Goal: Task Accomplishment & Management: Manage account settings

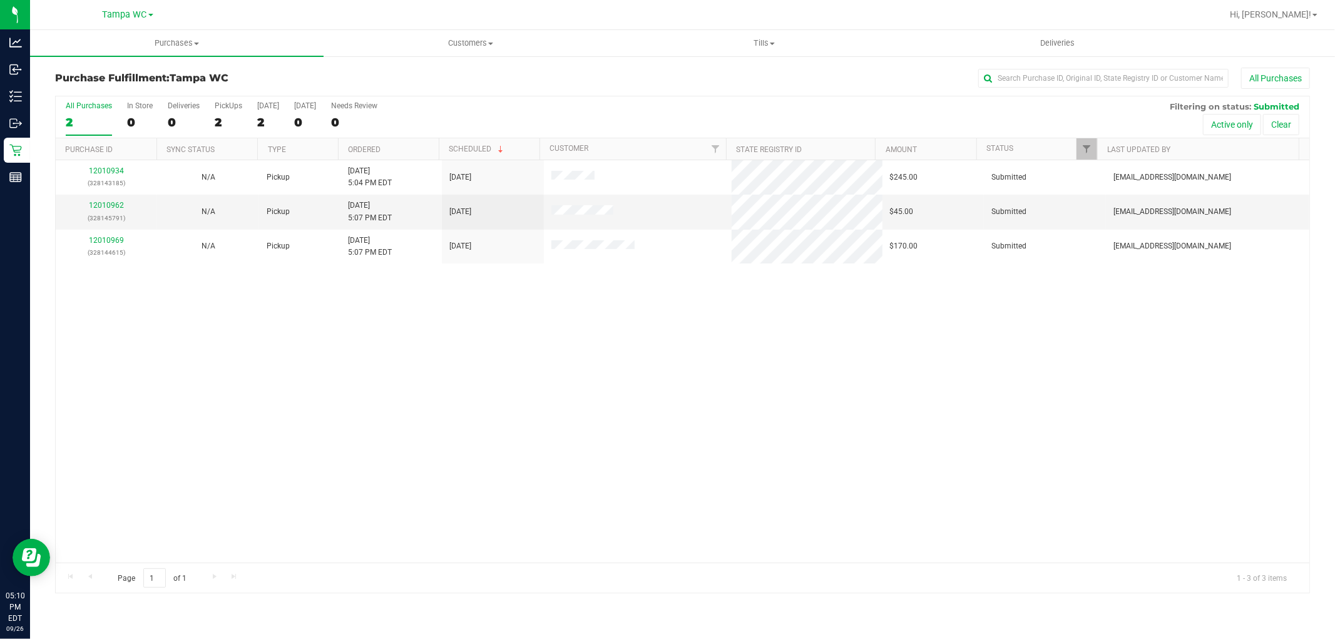
click at [76, 120] on div "2" at bounding box center [89, 122] width 46 height 14
click at [0, 0] on input "All Purchases 2" at bounding box center [0, 0] width 0 height 0
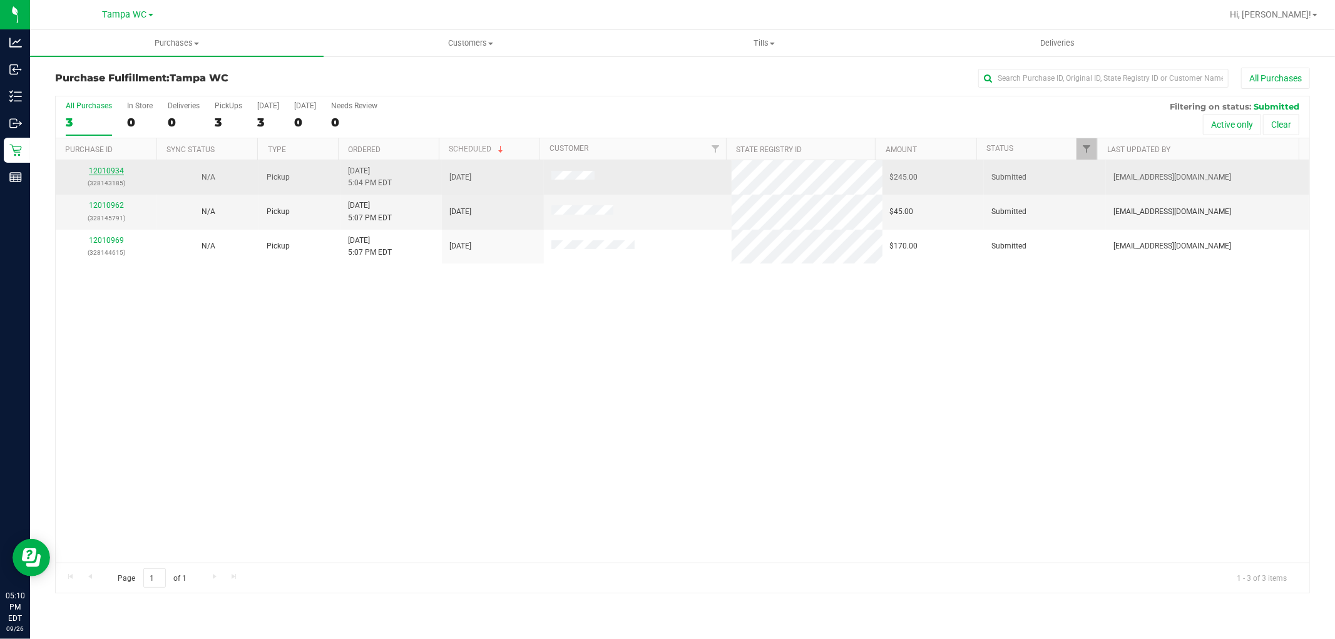
click at [113, 169] on link "12010934" at bounding box center [106, 171] width 35 height 9
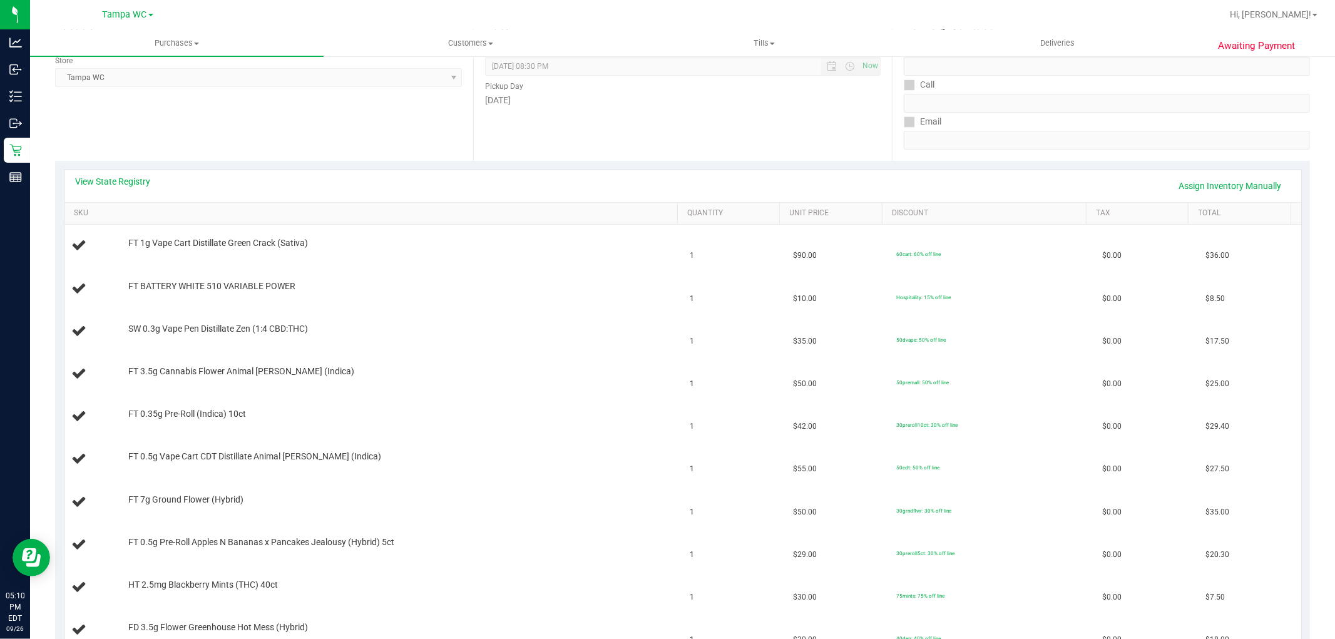
scroll to position [139, 0]
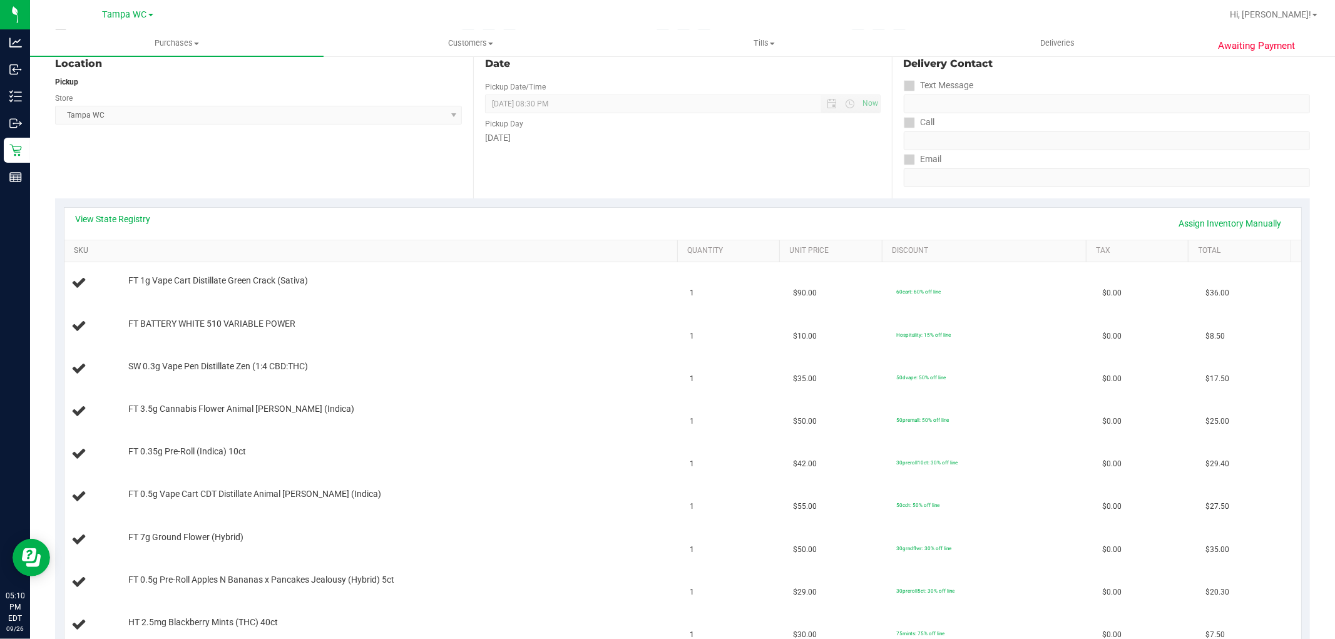
click at [262, 254] on link "SKU" at bounding box center [373, 251] width 599 height 10
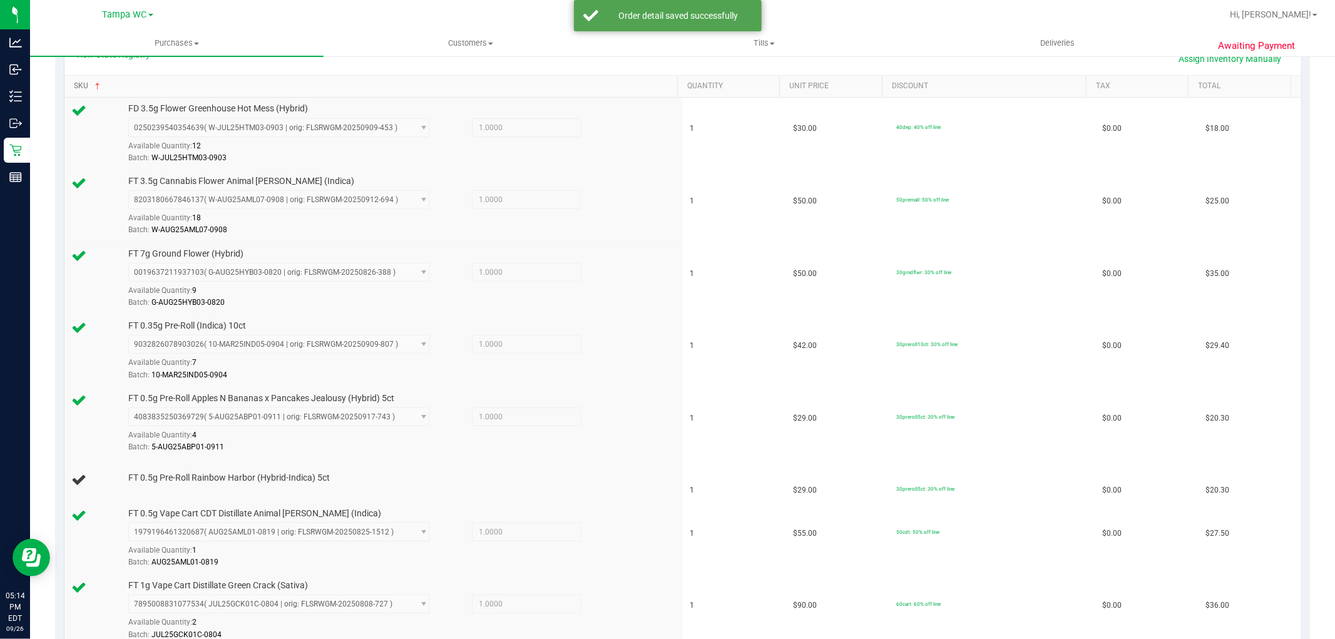
scroll to position [278, 0]
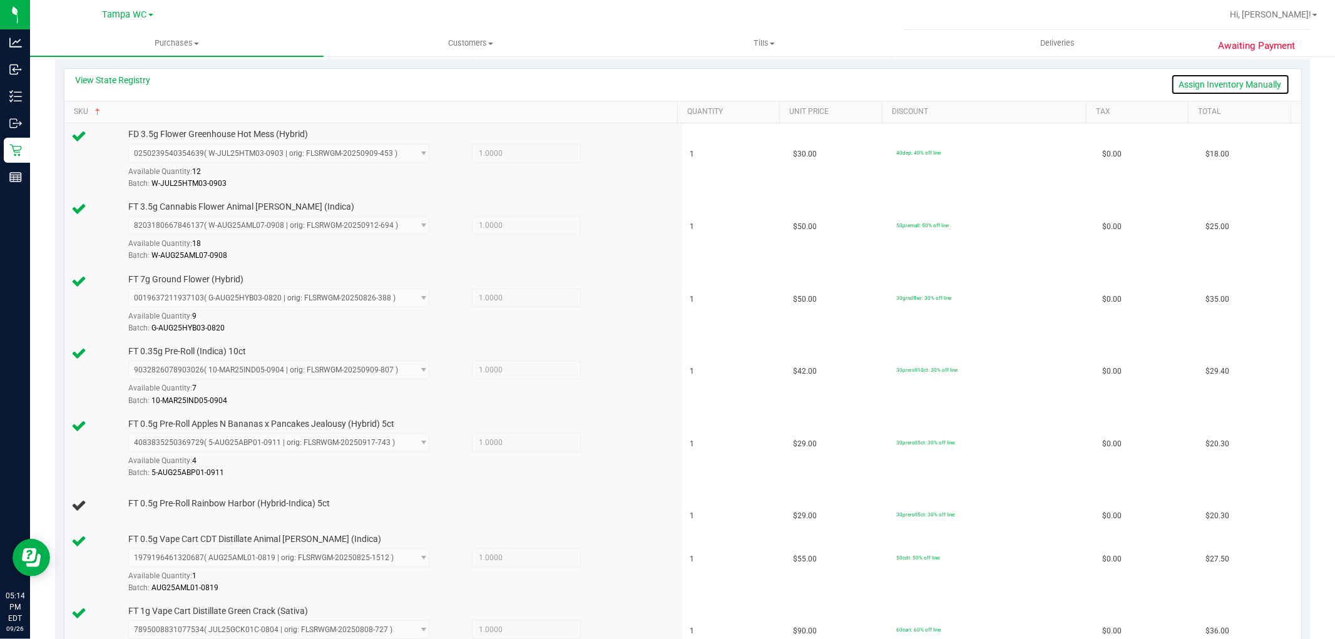
click at [1246, 81] on link "Assign Inventory Manually" at bounding box center [1230, 84] width 119 height 21
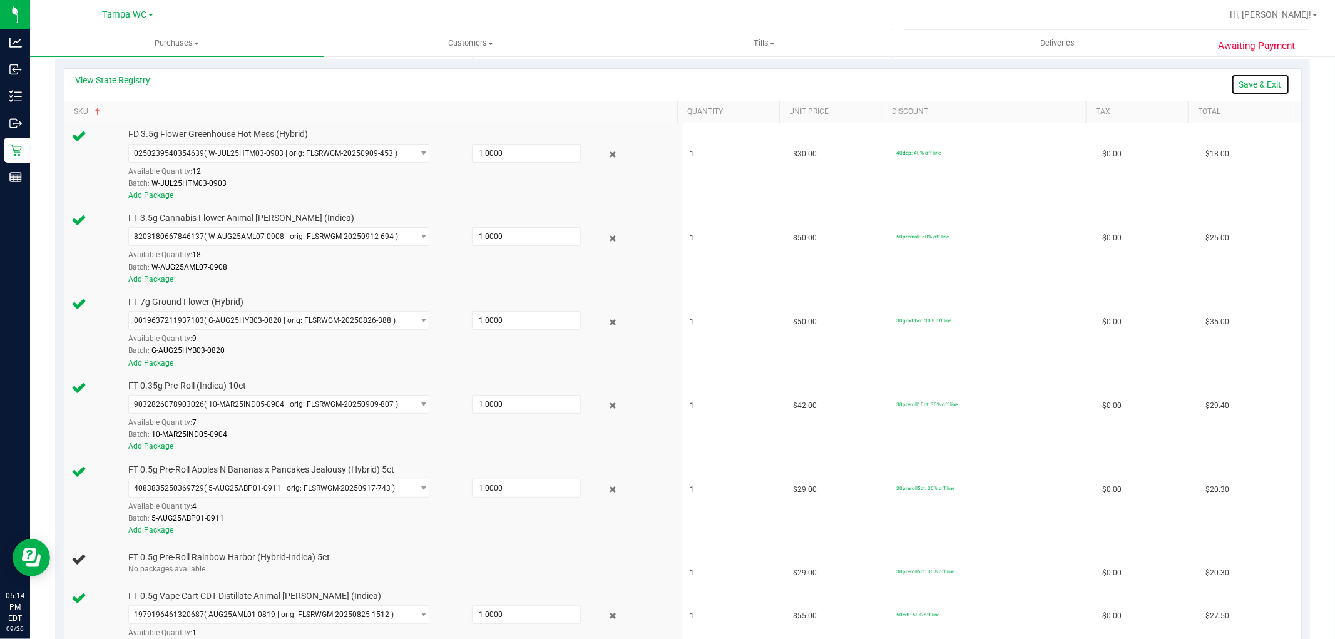
click at [1266, 84] on link "Save & Exit" at bounding box center [1260, 84] width 59 height 21
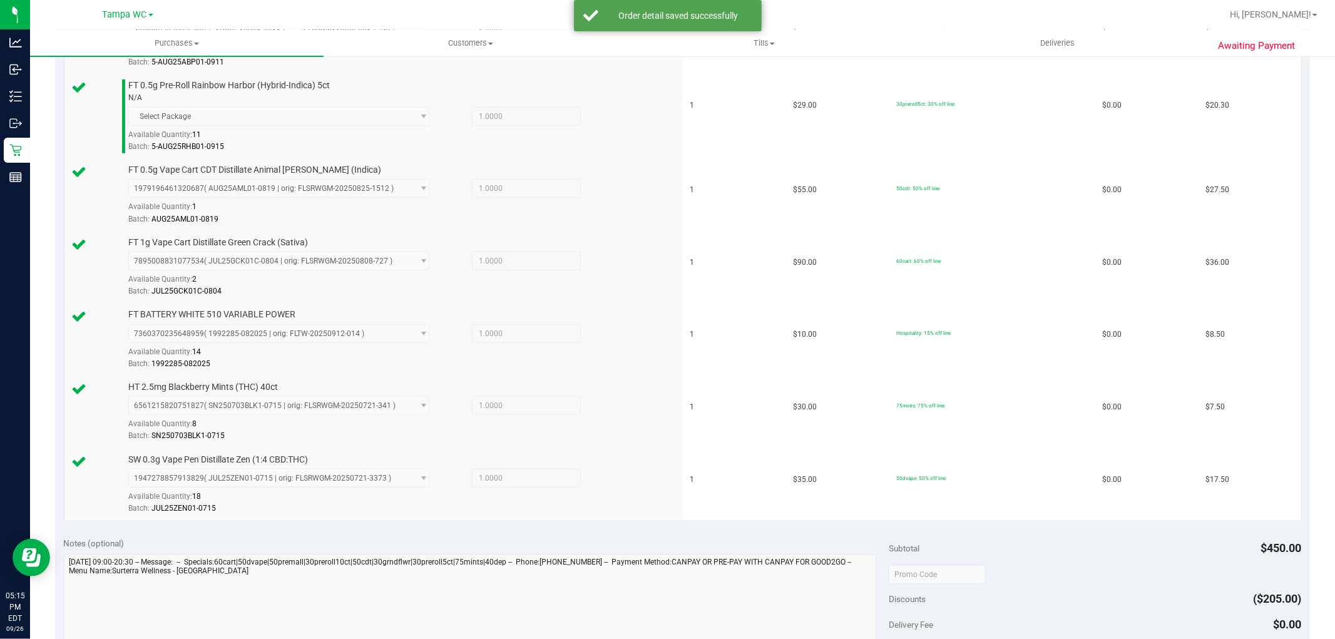
scroll to position [834, 0]
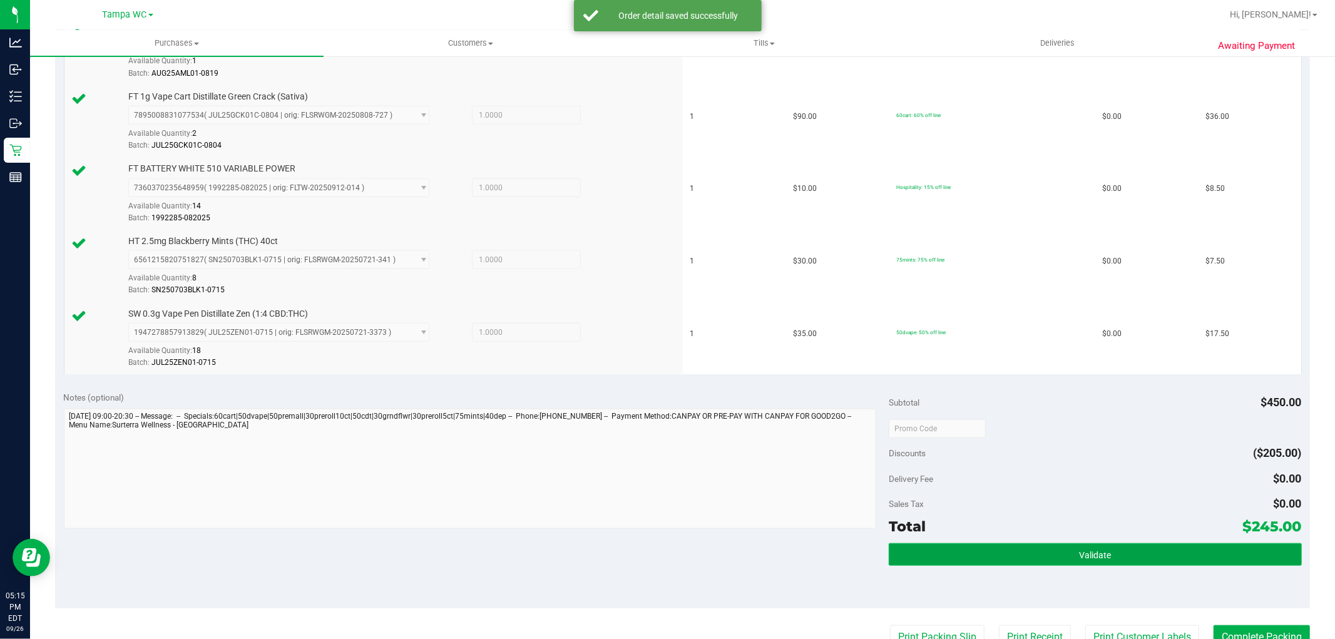
click at [1085, 559] on span "Validate" at bounding box center [1095, 555] width 32 height 10
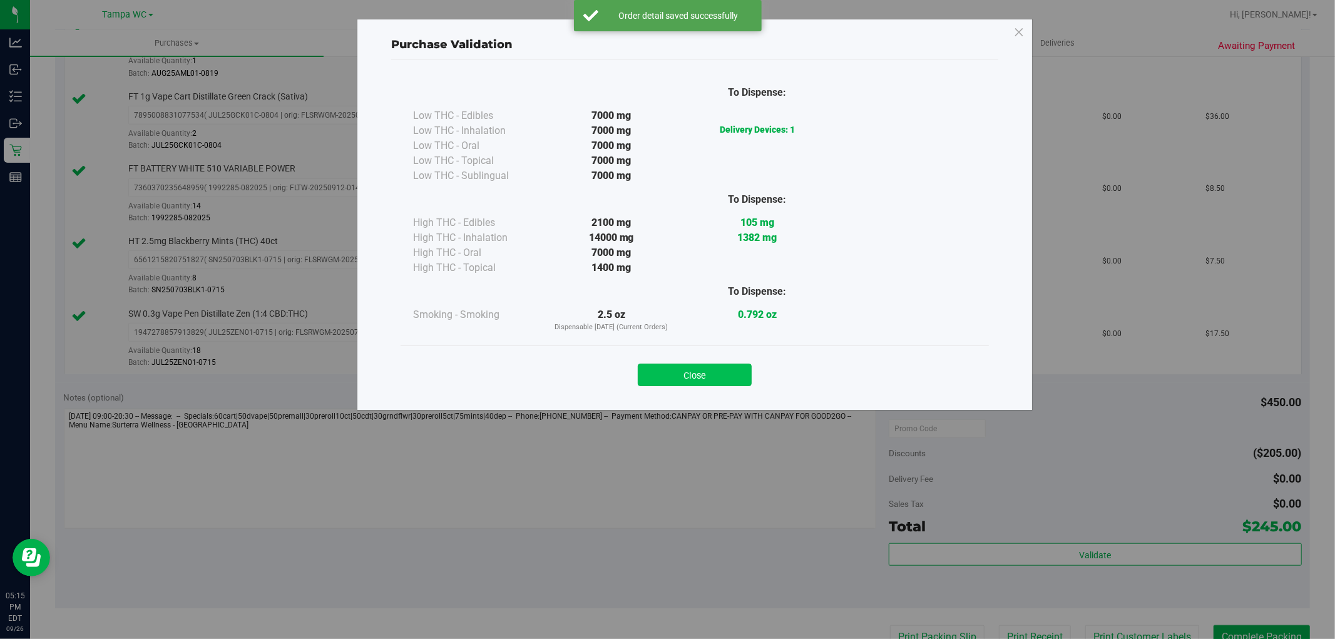
click at [676, 376] on button "Close" at bounding box center [695, 375] width 114 height 23
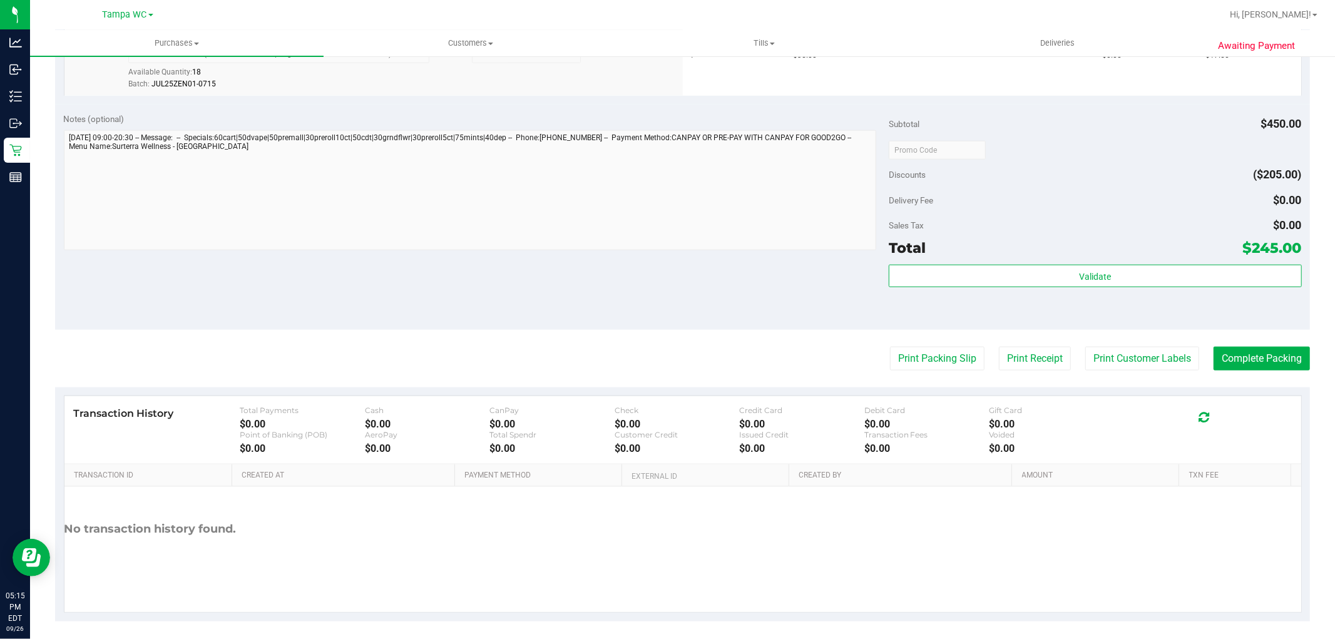
scroll to position [1123, 0]
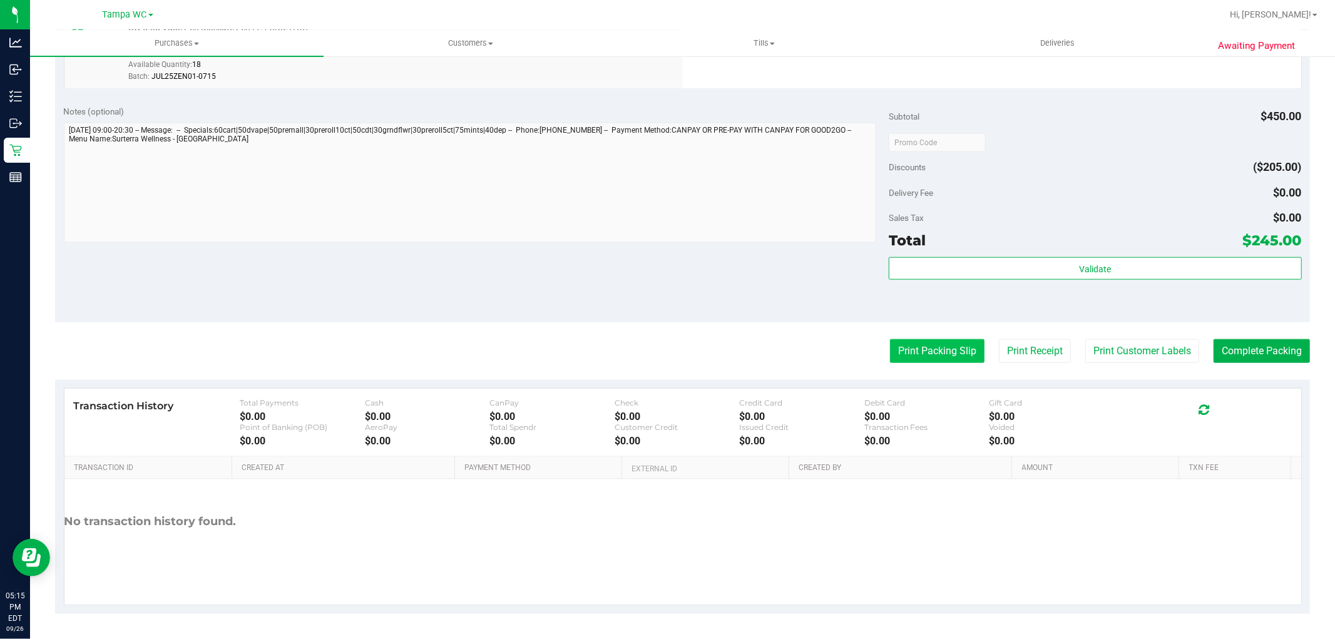
click at [892, 358] on button "Print Packing Slip" at bounding box center [937, 351] width 95 height 24
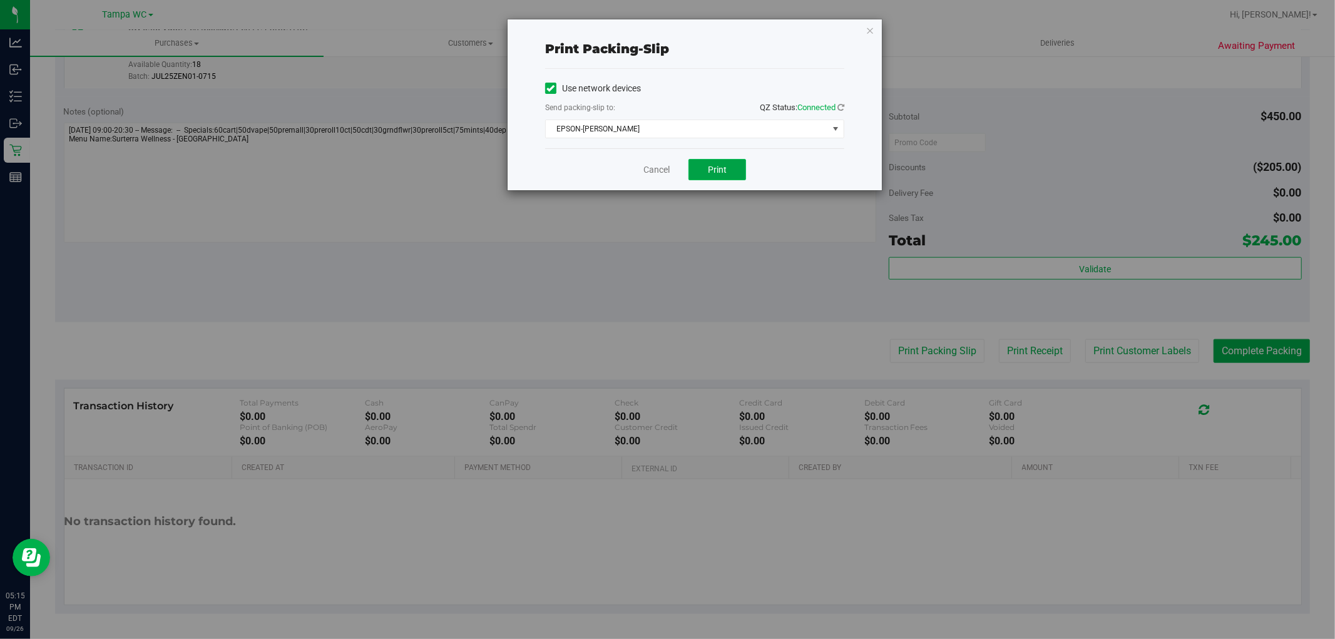
click at [722, 173] on span "Print" at bounding box center [717, 170] width 19 height 10
click at [660, 167] on link "Cancel" at bounding box center [657, 169] width 26 height 13
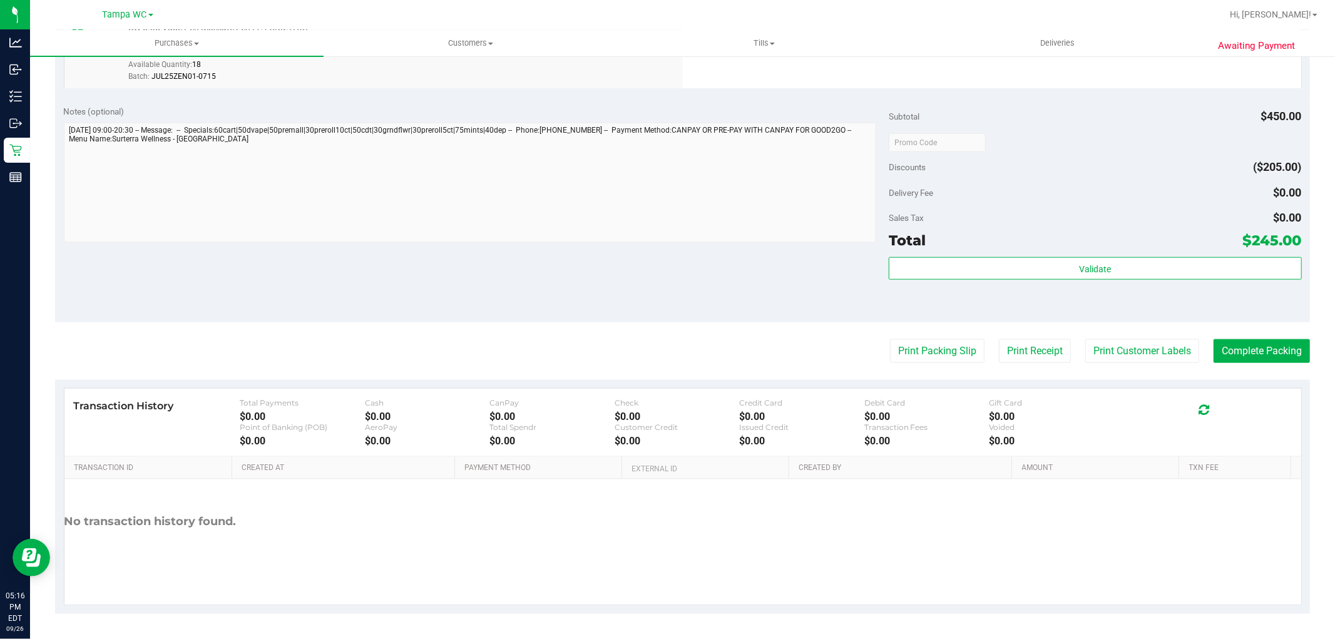
click at [1094, 244] on div "Total $245.00" at bounding box center [1095, 240] width 413 height 23
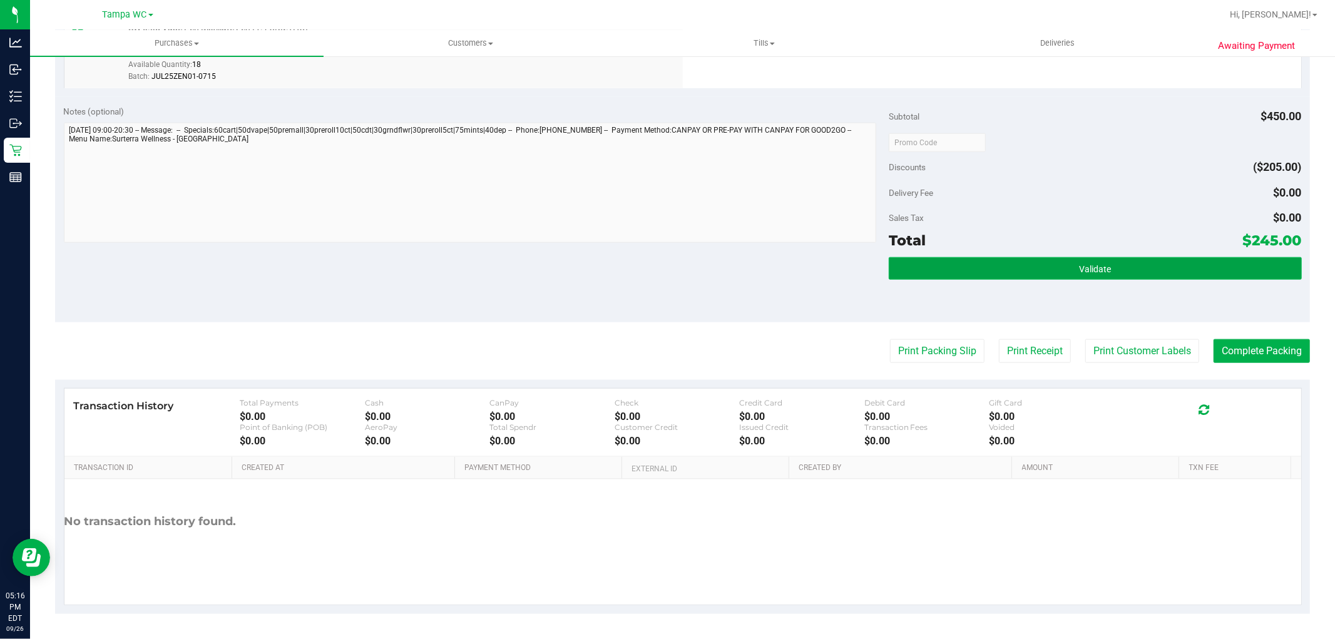
click at [1097, 269] on span "Validate" at bounding box center [1095, 269] width 32 height 10
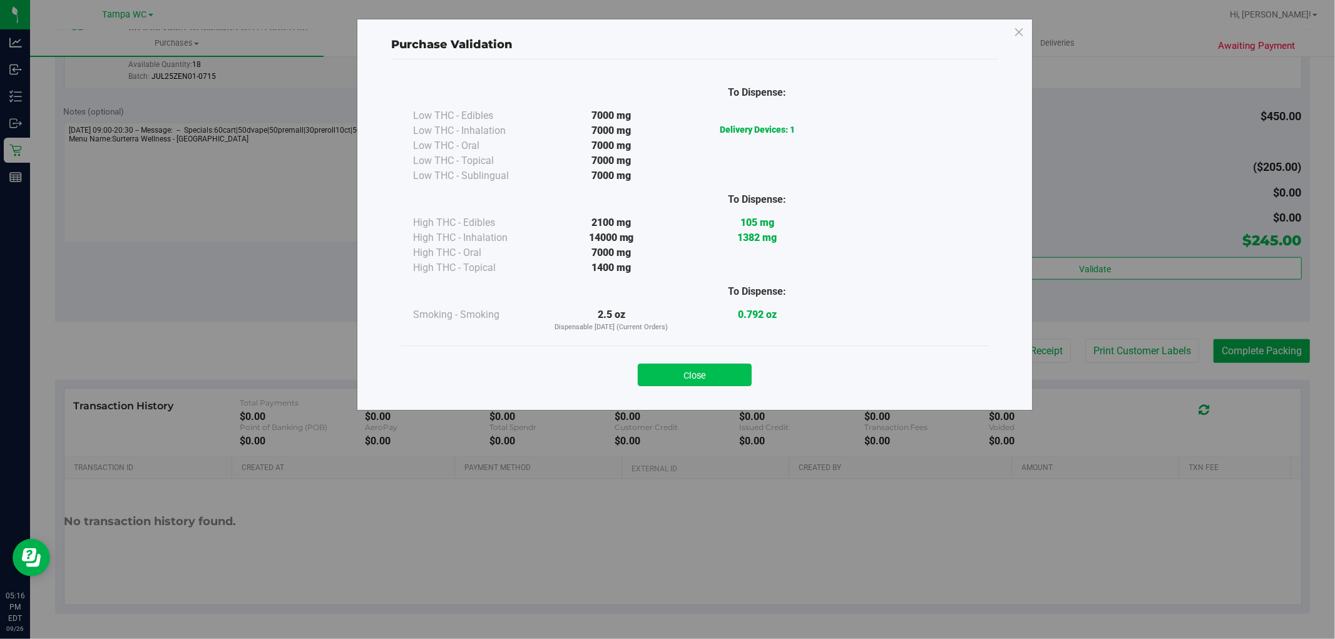
click at [730, 376] on button "Close" at bounding box center [695, 375] width 114 height 23
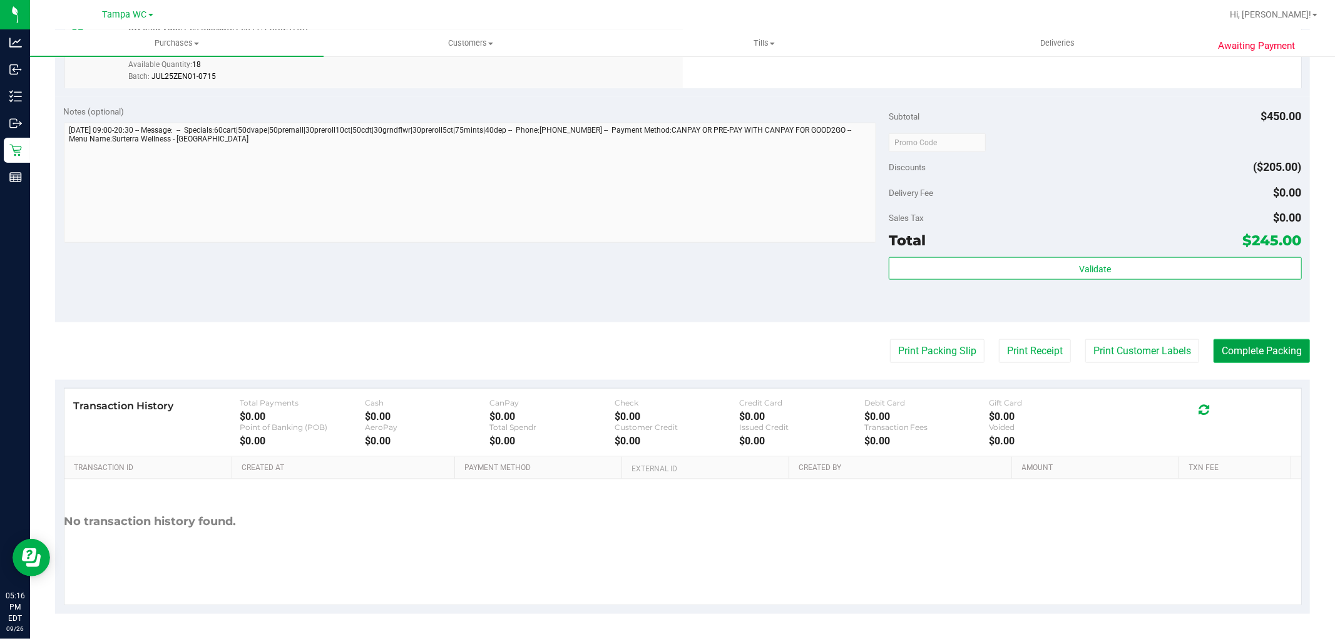
click at [1261, 354] on button "Complete Packing" at bounding box center [1262, 351] width 96 height 24
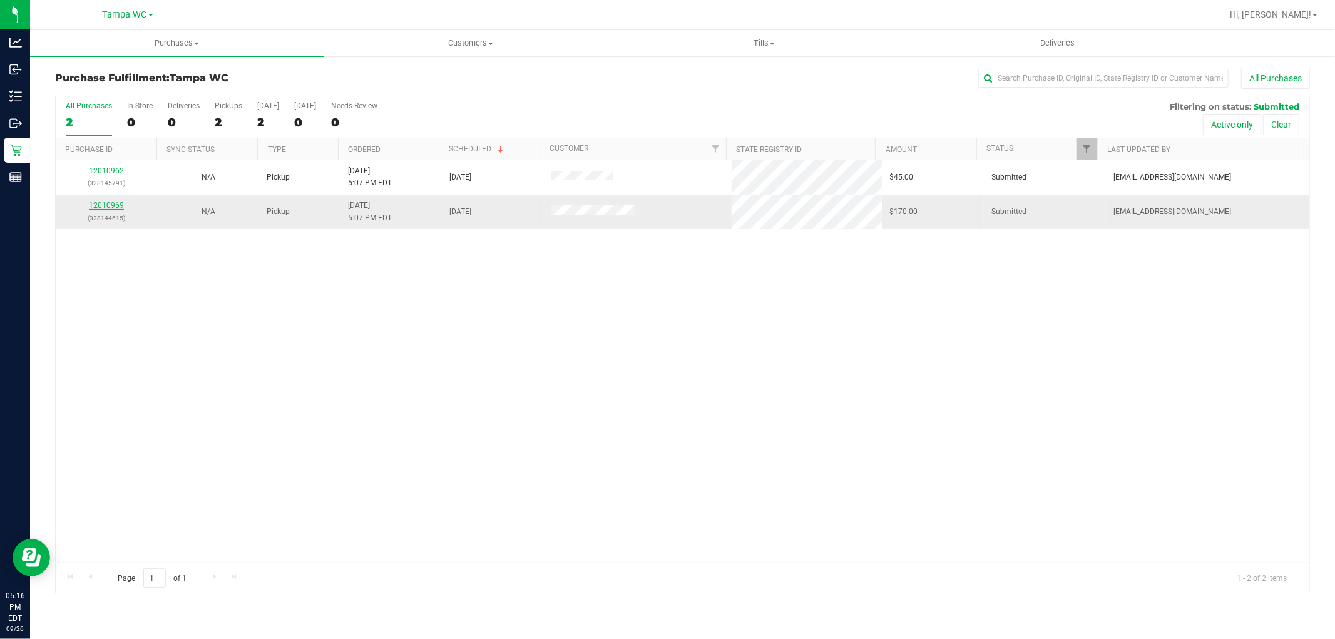
click at [115, 209] on link "12010969" at bounding box center [106, 205] width 35 height 9
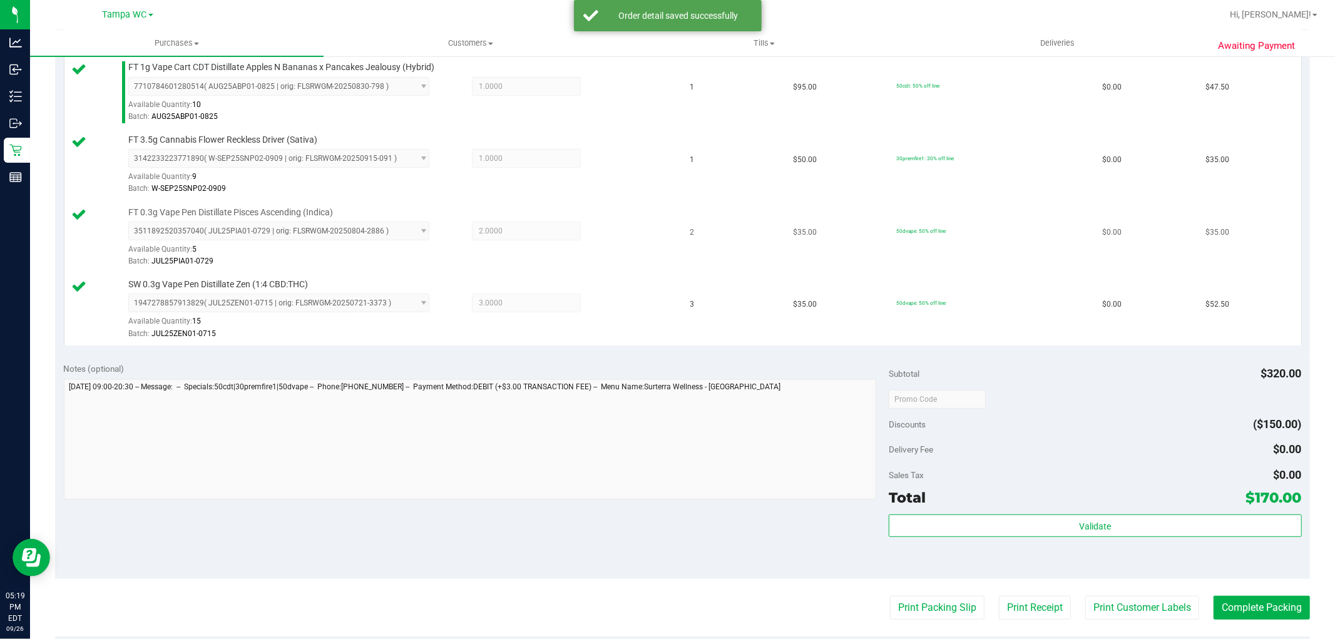
scroll to position [347, 0]
click at [1109, 510] on div "Subtotal $320.00 Discounts ($150.00) Delivery Fee $0.00 Sales Tax $0.00 Total $…" at bounding box center [1095, 464] width 413 height 208
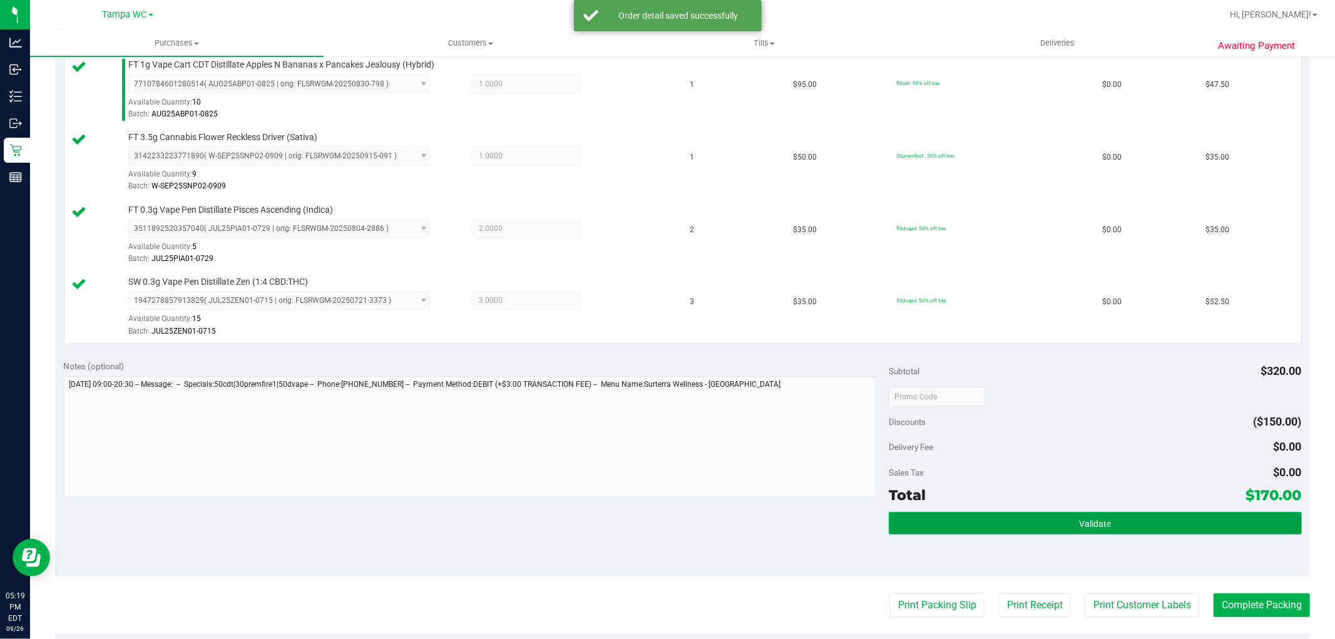
click at [1102, 520] on span "Validate" at bounding box center [1095, 524] width 32 height 10
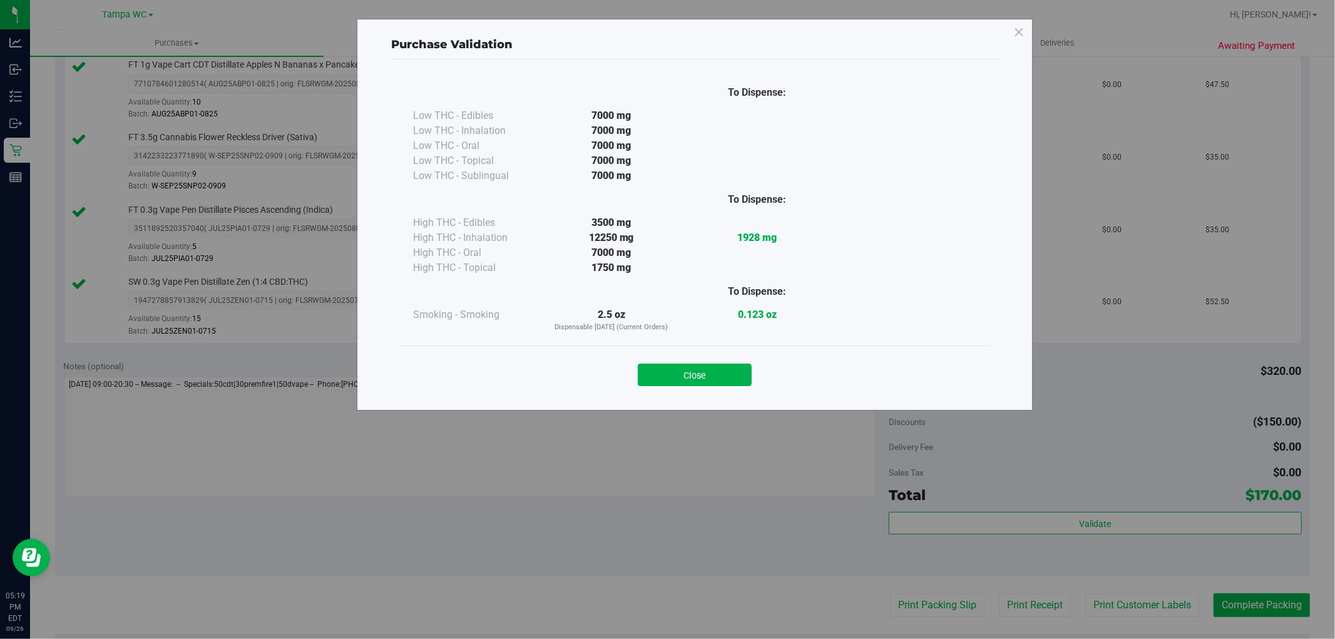
click at [714, 361] on div "Close" at bounding box center [695, 371] width 570 height 31
drag, startPoint x: 714, startPoint y: 361, endPoint x: 710, endPoint y: 381, distance: 19.8
click at [712, 366] on div "Close" at bounding box center [695, 371] width 570 height 31
click at [710, 382] on button "Close" at bounding box center [695, 375] width 114 height 23
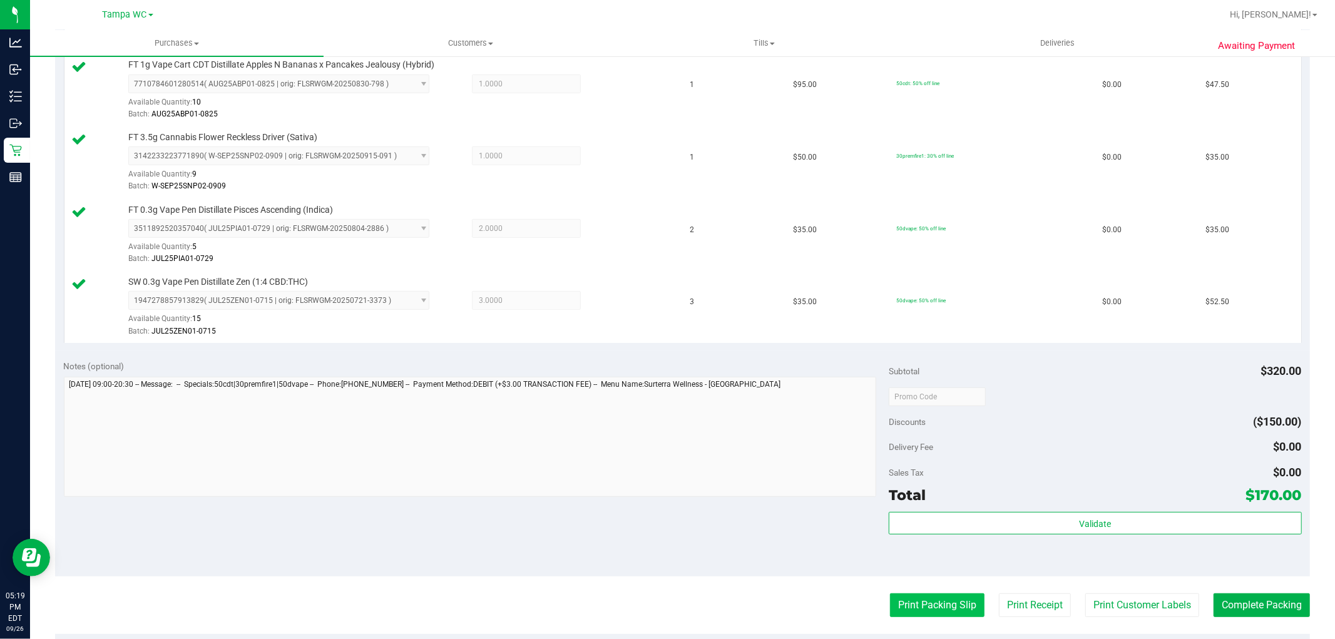
click at [915, 596] on button "Print Packing Slip" at bounding box center [937, 605] width 95 height 24
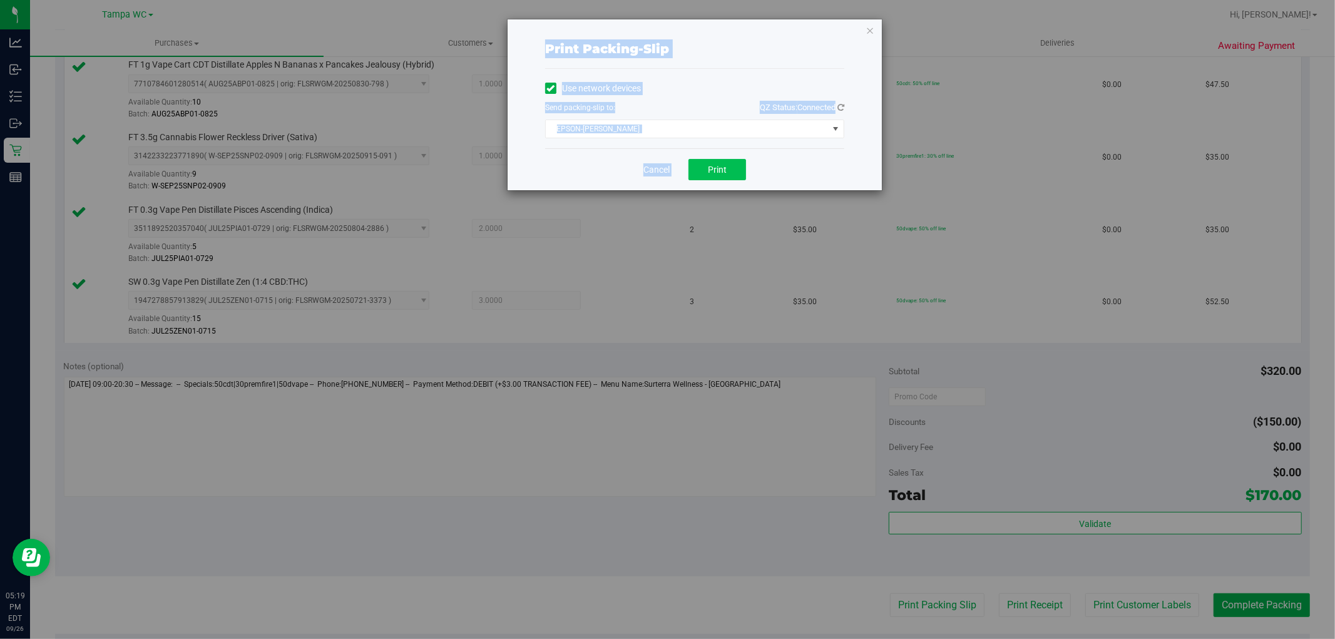
click at [727, 167] on span "Print" at bounding box center [717, 170] width 19 height 10
click at [748, 285] on div "Print packing-slip Use network devices Send packing-slip to: QZ Status: Connect…" at bounding box center [672, 319] width 1345 height 639
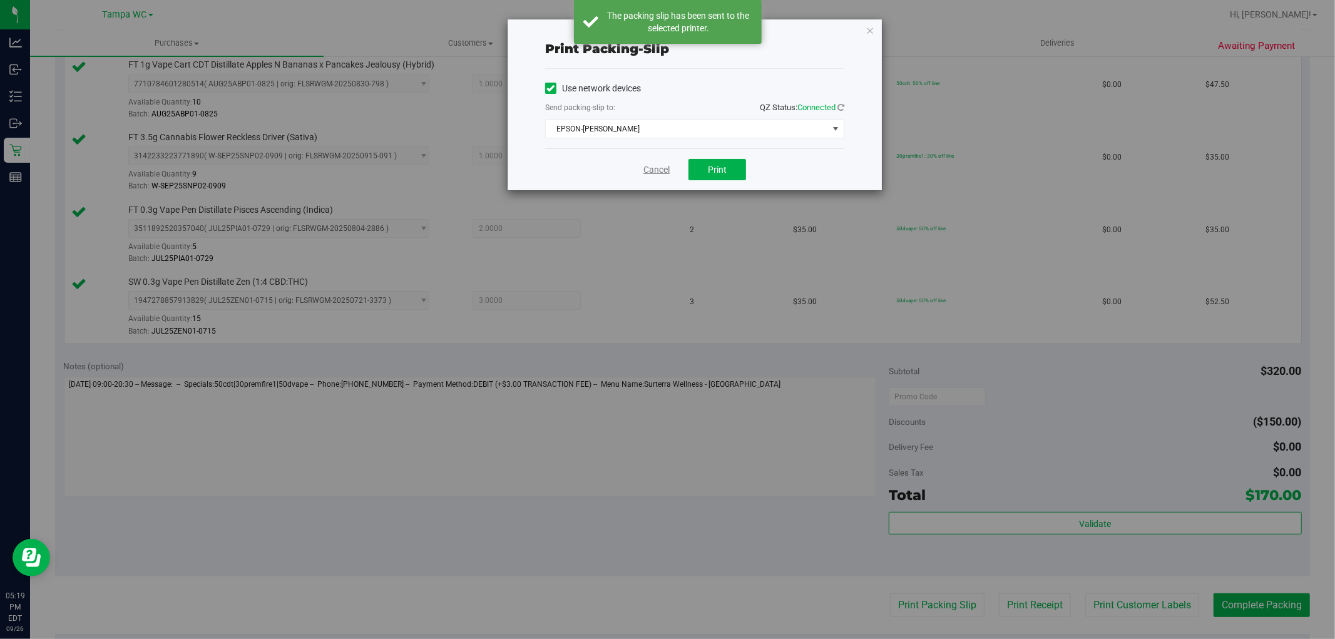
click at [649, 166] on link "Cancel" at bounding box center [657, 169] width 26 height 13
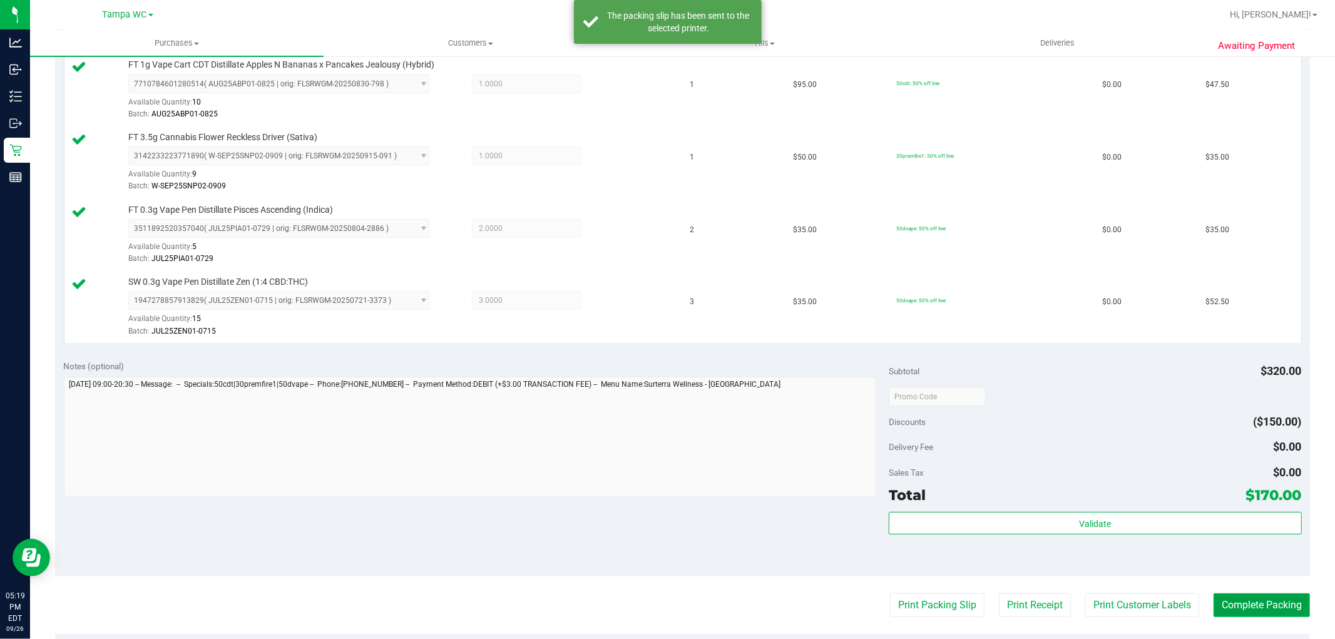
click at [1279, 612] on button "Complete Packing" at bounding box center [1262, 605] width 96 height 24
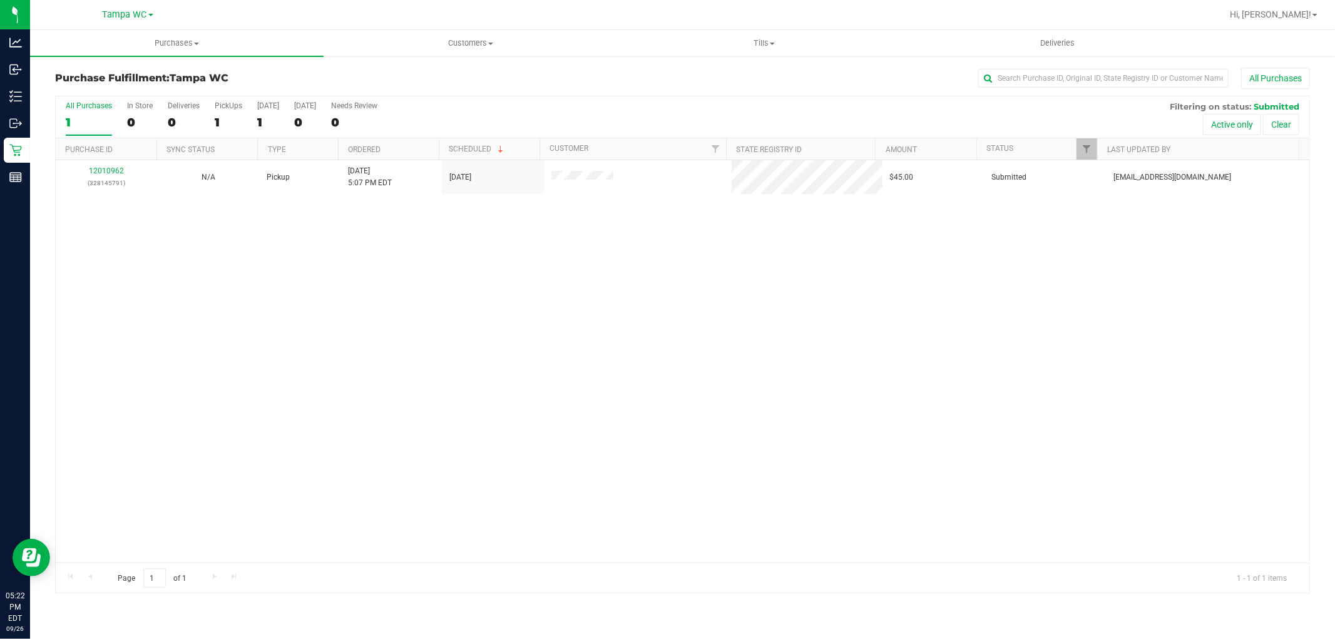
click at [88, 121] on div "1" at bounding box center [89, 122] width 46 height 14
click at [0, 0] on input "All Purchases 1" at bounding box center [0, 0] width 0 height 0
click at [88, 121] on div "1" at bounding box center [89, 122] width 46 height 14
click at [0, 0] on input "All Purchases 1" at bounding box center [0, 0] width 0 height 0
click at [90, 116] on div "1" at bounding box center [89, 122] width 46 height 14
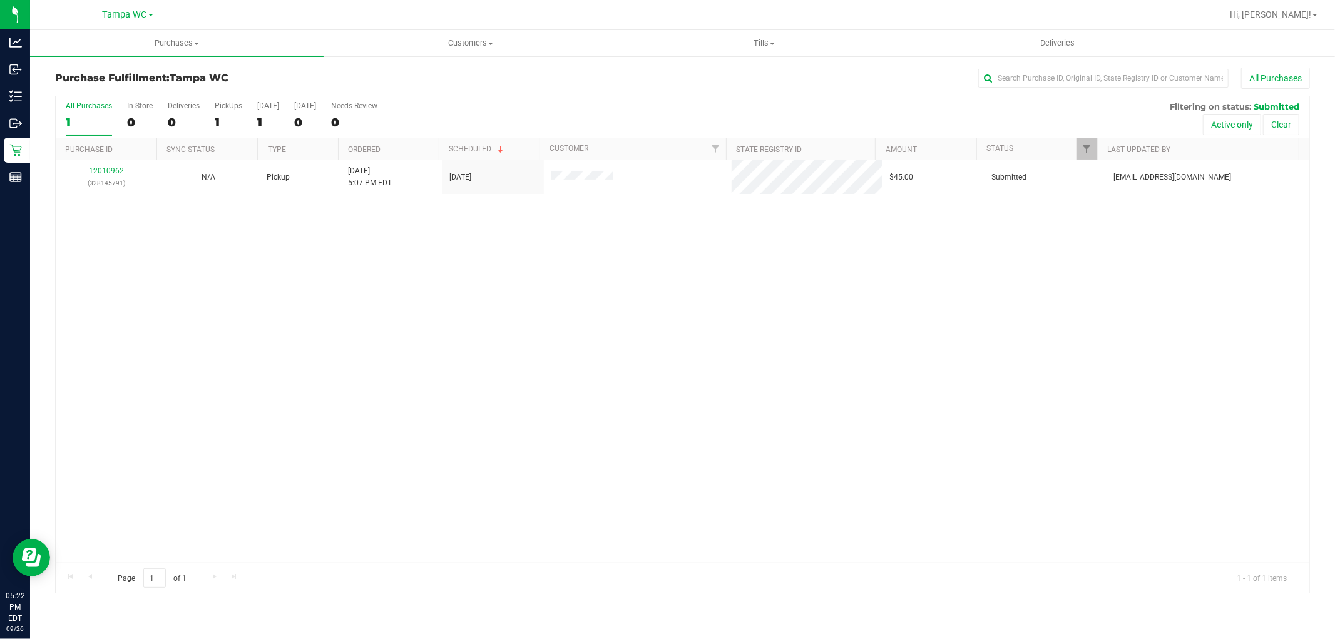
click at [0, 0] on input "All Purchases 1" at bounding box center [0, 0] width 0 height 0
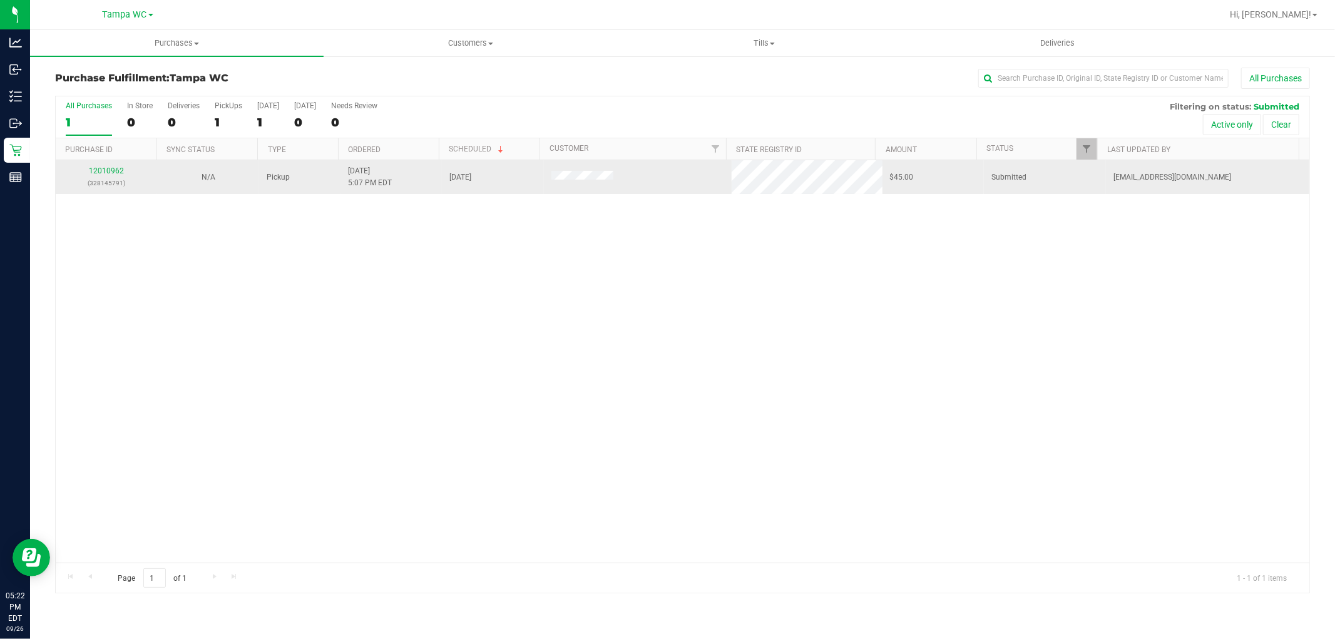
click at [114, 165] on div "12010962 (328145791)" at bounding box center [106, 177] width 86 height 24
click at [114, 172] on link "12010962" at bounding box center [106, 171] width 35 height 9
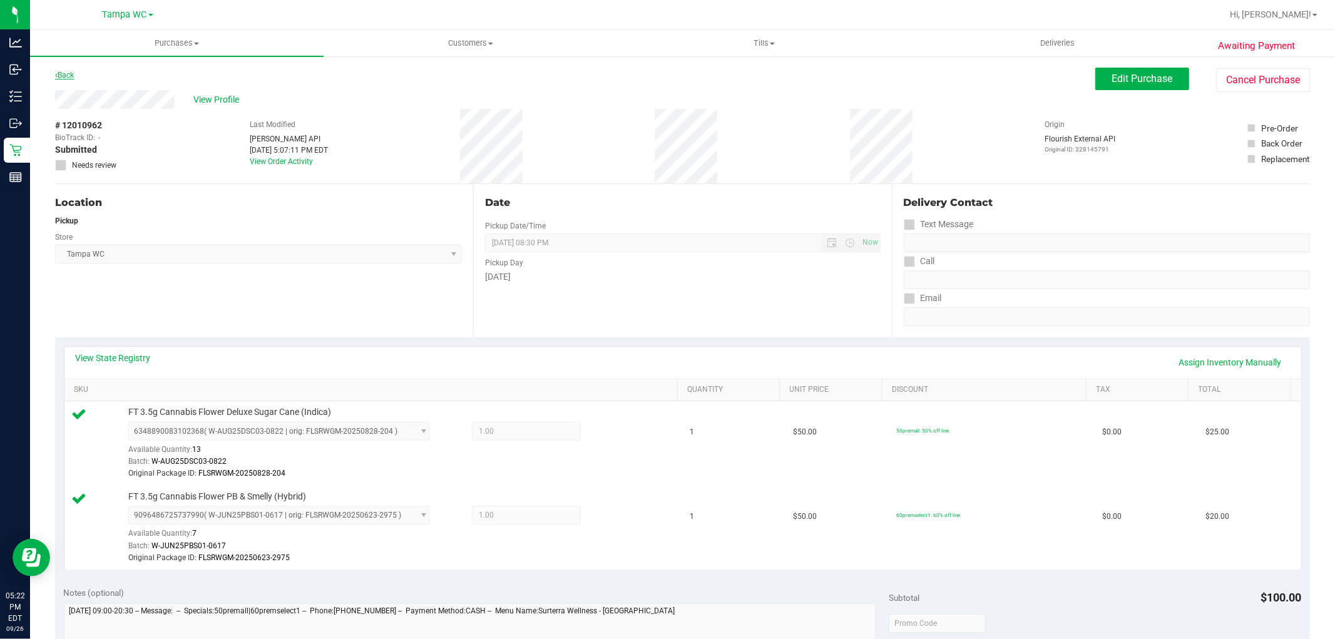
click at [66, 77] on link "Back" at bounding box center [64, 75] width 19 height 9
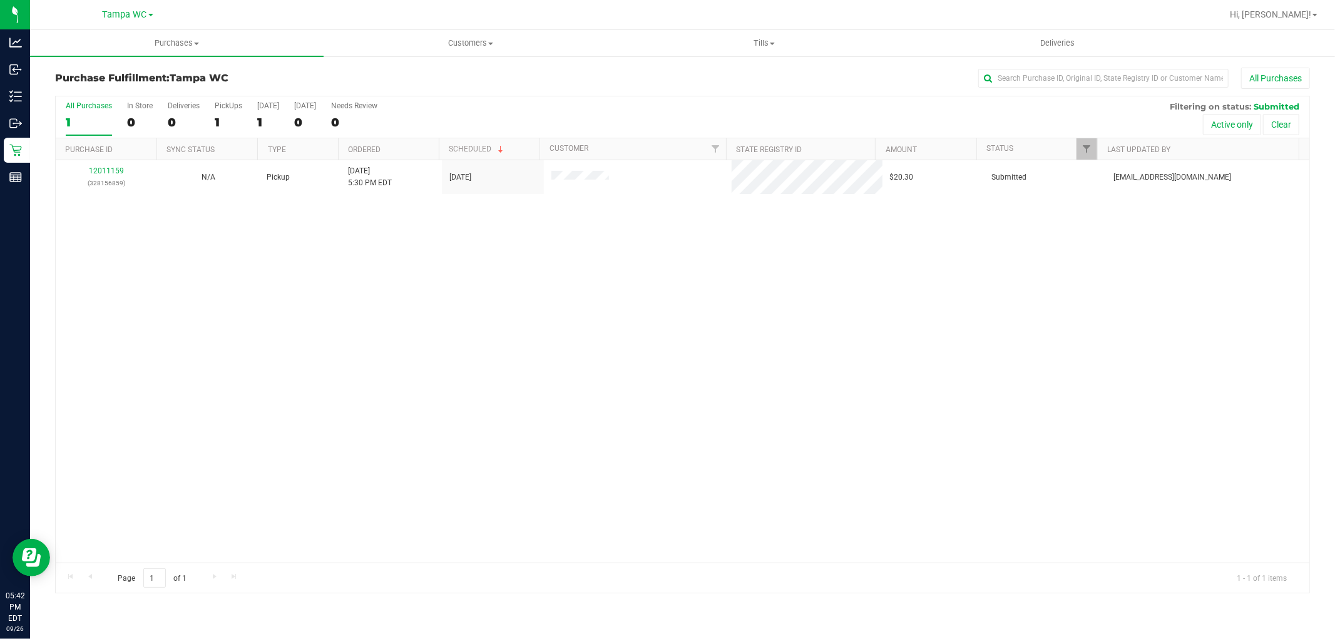
click at [80, 108] on div "All Purchases" at bounding box center [89, 105] width 46 height 9
click at [0, 0] on input "All Purchases 1" at bounding box center [0, 0] width 0 height 0
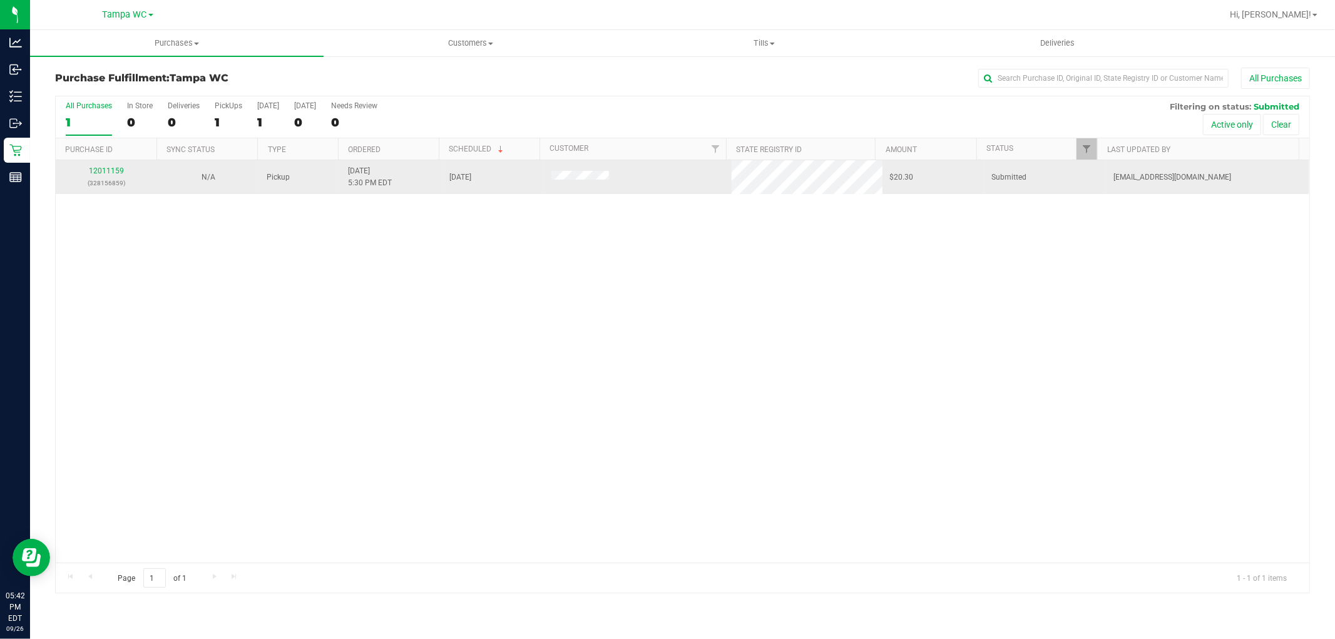
click at [111, 166] on div "12011159 (328156859)" at bounding box center [106, 177] width 86 height 24
click at [102, 168] on link "12011159" at bounding box center [106, 171] width 35 height 9
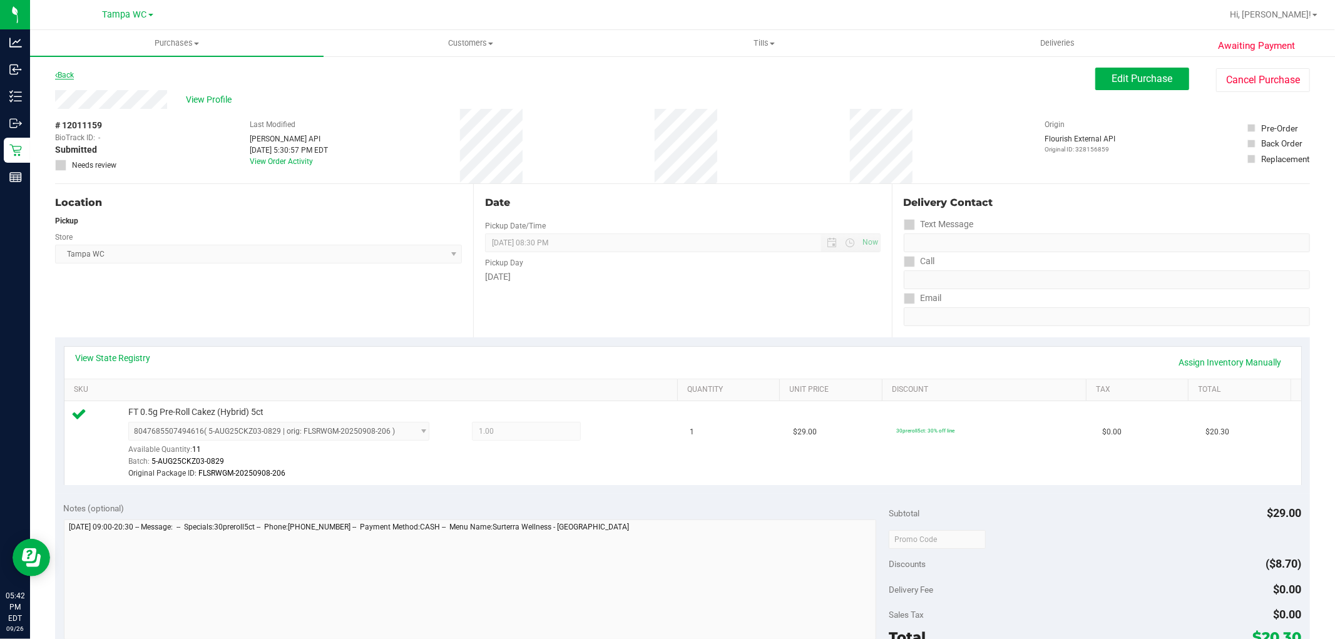
click at [64, 73] on link "Back" at bounding box center [64, 75] width 19 height 9
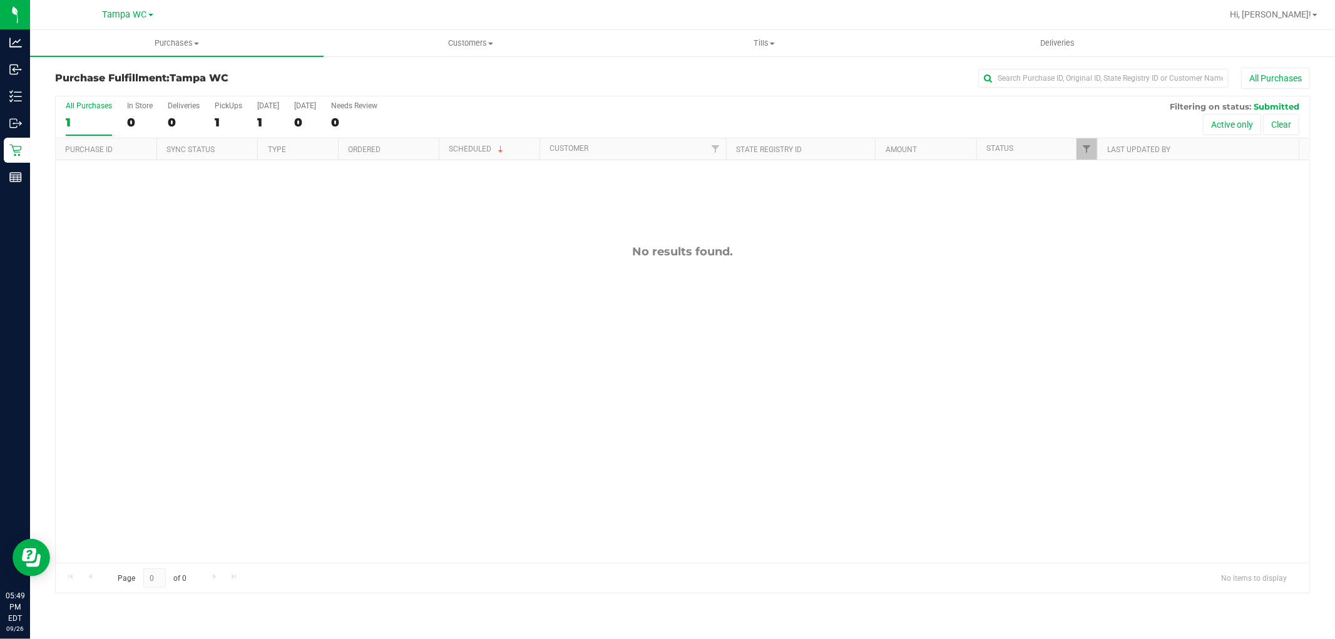
click at [84, 111] on label "All Purchases 1" at bounding box center [89, 118] width 46 height 34
click at [0, 0] on input "All Purchases 1" at bounding box center [0, 0] width 0 height 0
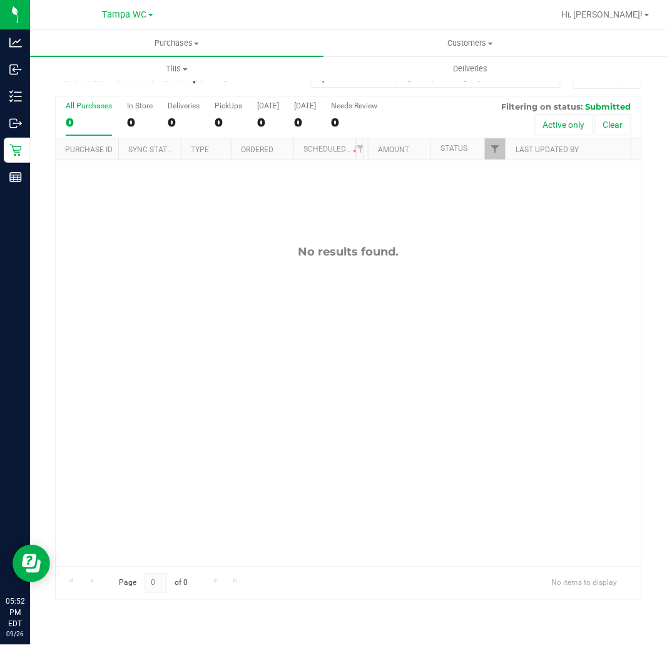
click at [82, 120] on div "0" at bounding box center [89, 122] width 46 height 14
click at [0, 0] on input "All Purchases 0" at bounding box center [0, 0] width 0 height 0
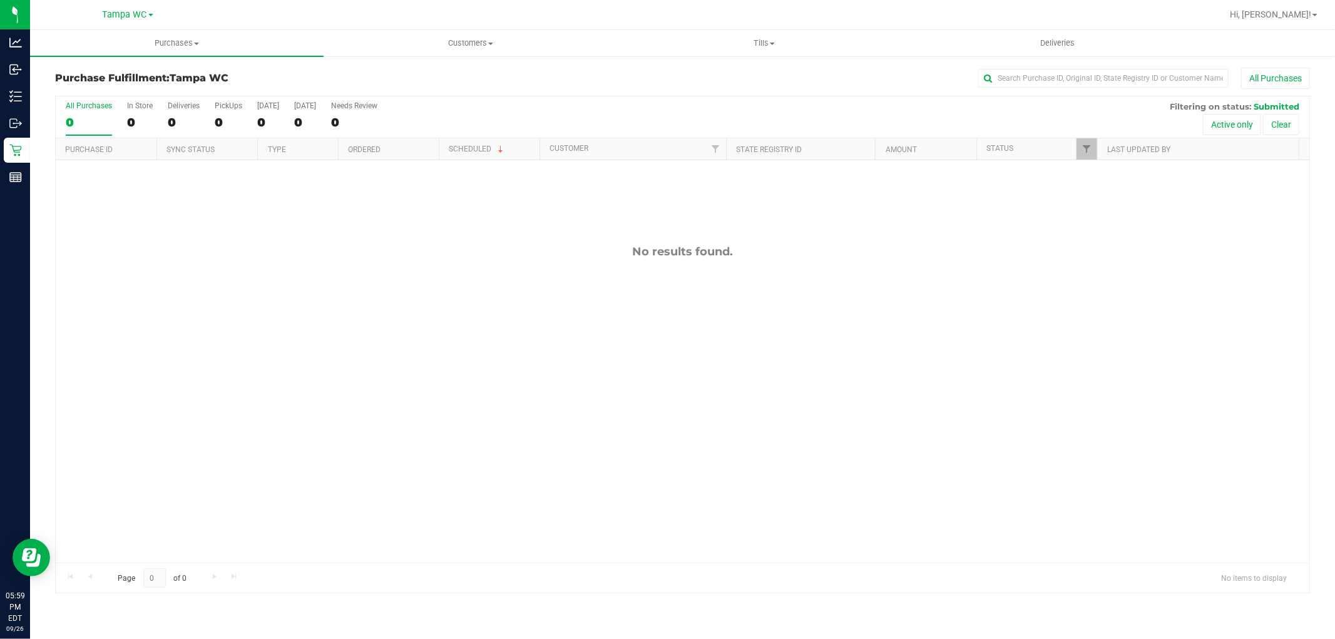
click at [71, 118] on div "0" at bounding box center [89, 122] width 46 height 14
click at [0, 0] on input "All Purchases 0" at bounding box center [0, 0] width 0 height 0
click at [86, 125] on div "0" at bounding box center [89, 122] width 46 height 14
click at [0, 0] on input "All Purchases 0" at bounding box center [0, 0] width 0 height 0
click at [564, 78] on div "All Purchases" at bounding box center [891, 78] width 837 height 21
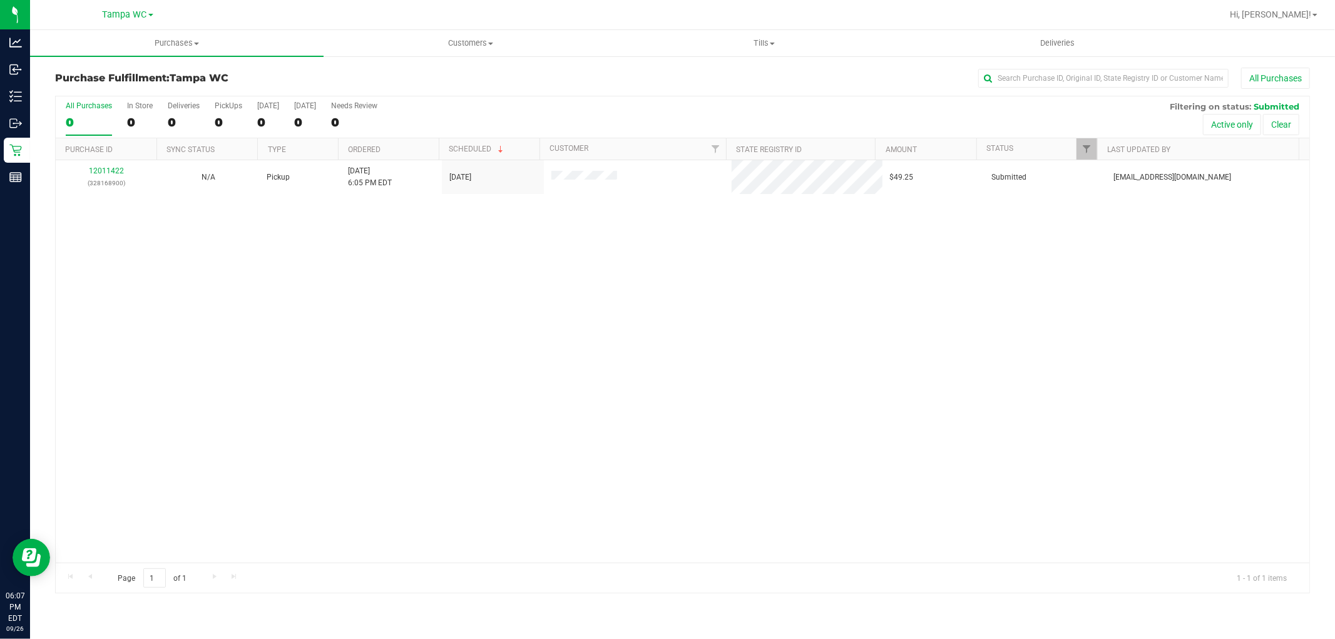
click at [522, 282] on div "12011422 (328168900) N/A Pickup 9/26/2025 6:05 PM EDT 9/26/2025 $49.25 Submitte…" at bounding box center [683, 361] width 1254 height 403
click at [91, 115] on label "All Purchases 0" at bounding box center [89, 118] width 46 height 34
click at [0, 0] on input "All Purchases 0" at bounding box center [0, 0] width 0 height 0
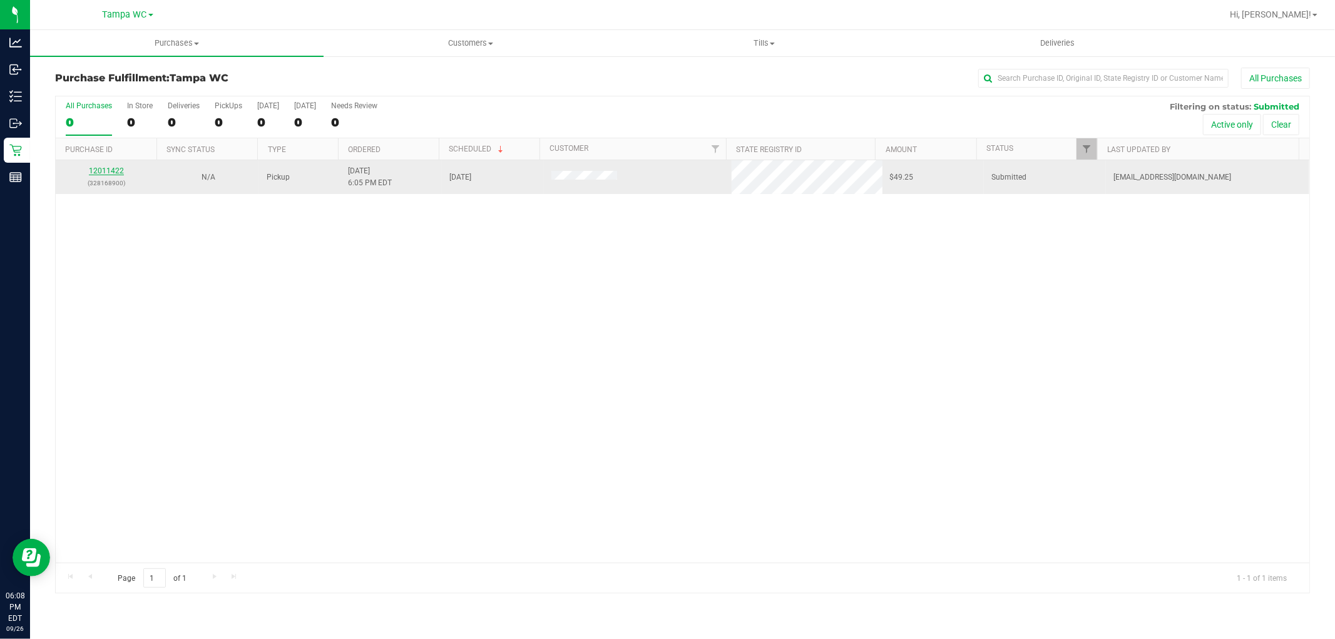
click at [115, 173] on link "12011422" at bounding box center [106, 171] width 35 height 9
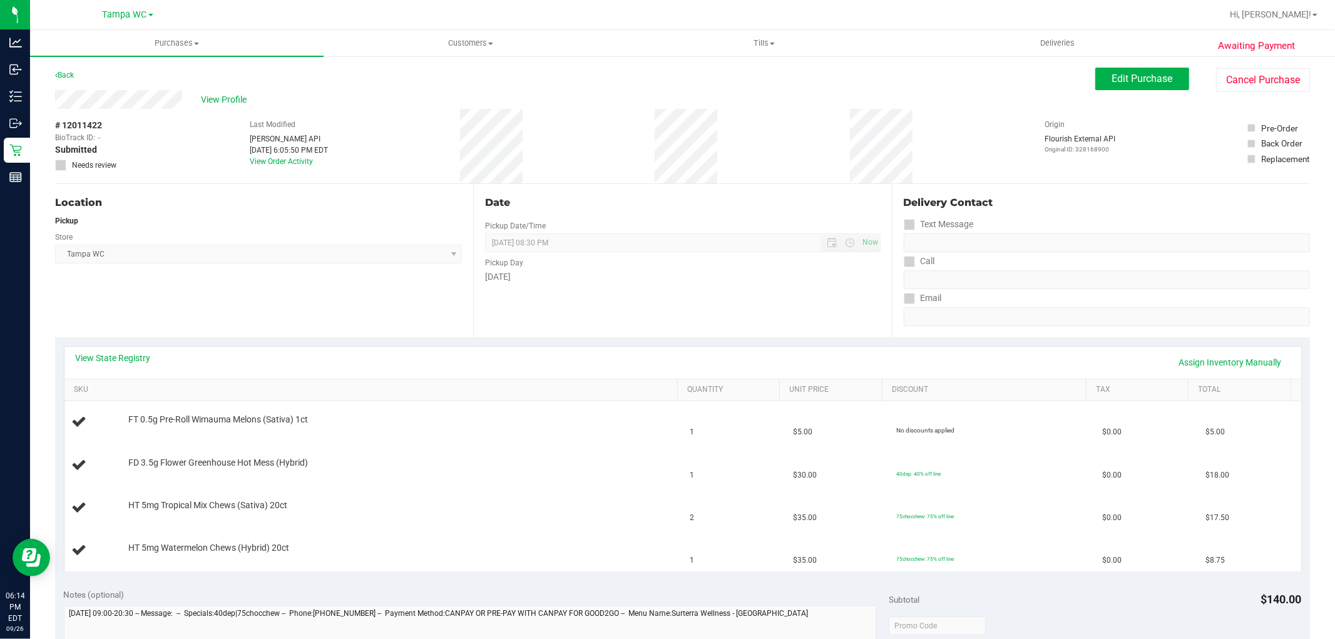
click at [69, 69] on div "Back" at bounding box center [64, 75] width 19 height 15
click at [69, 72] on link "Back" at bounding box center [64, 75] width 19 height 9
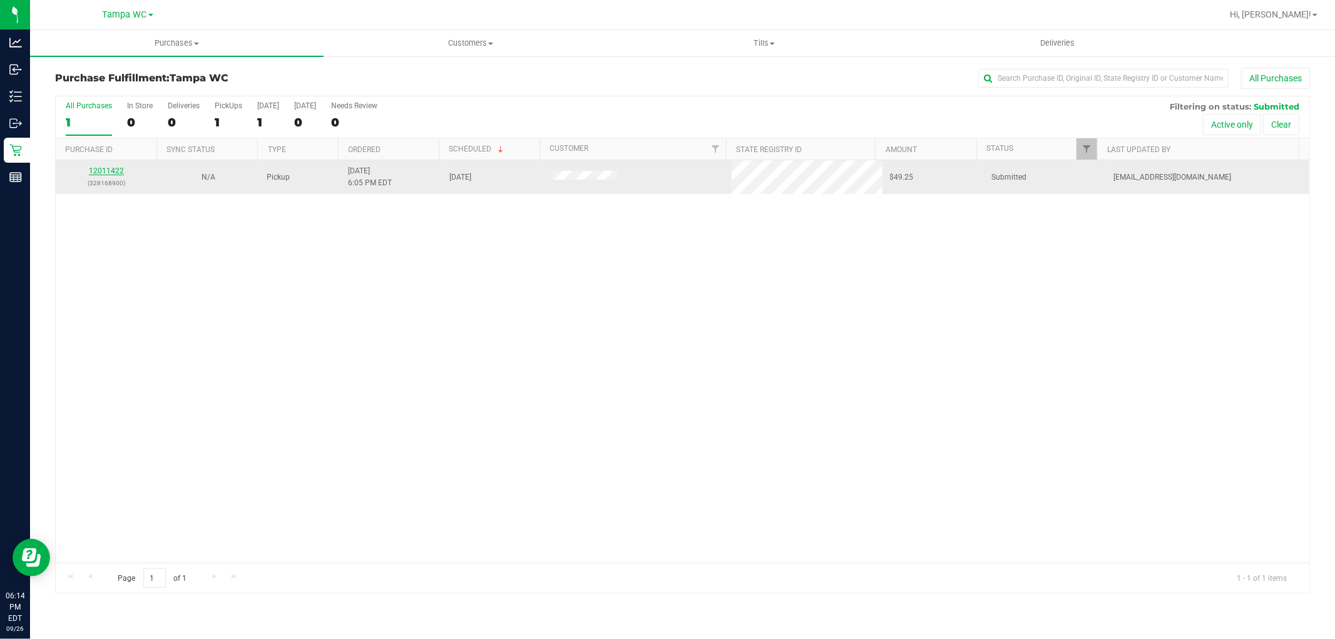
click at [115, 170] on link "12011422" at bounding box center [106, 171] width 35 height 9
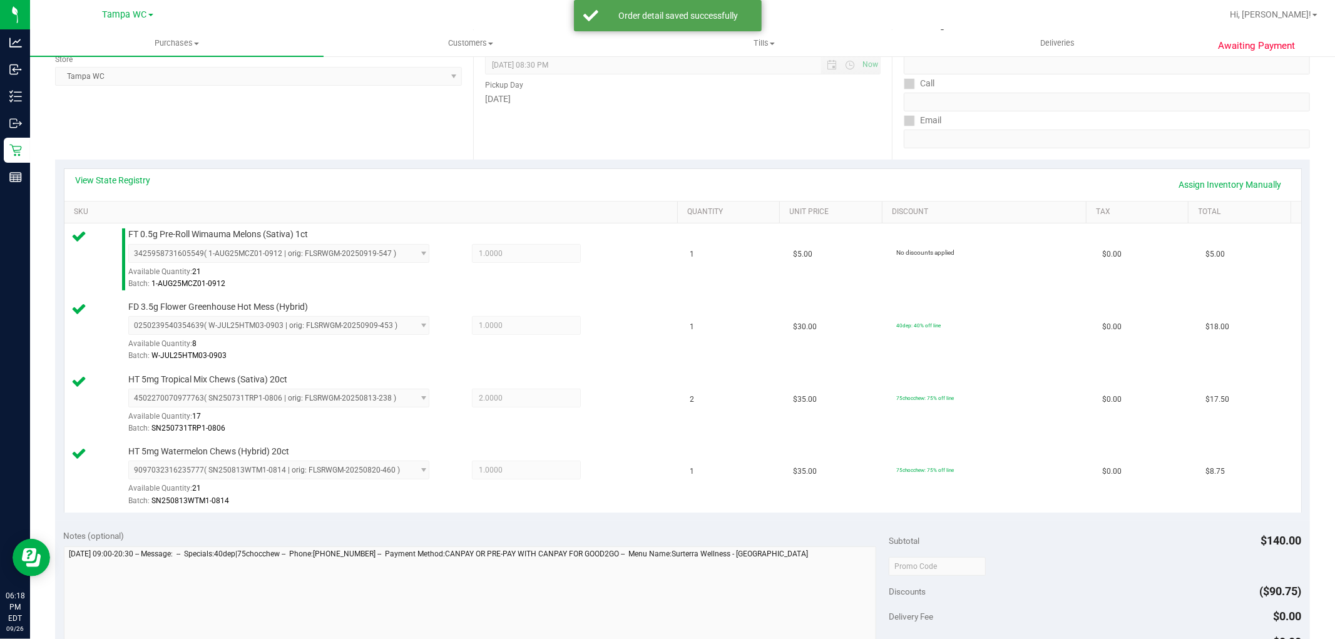
scroll to position [486, 0]
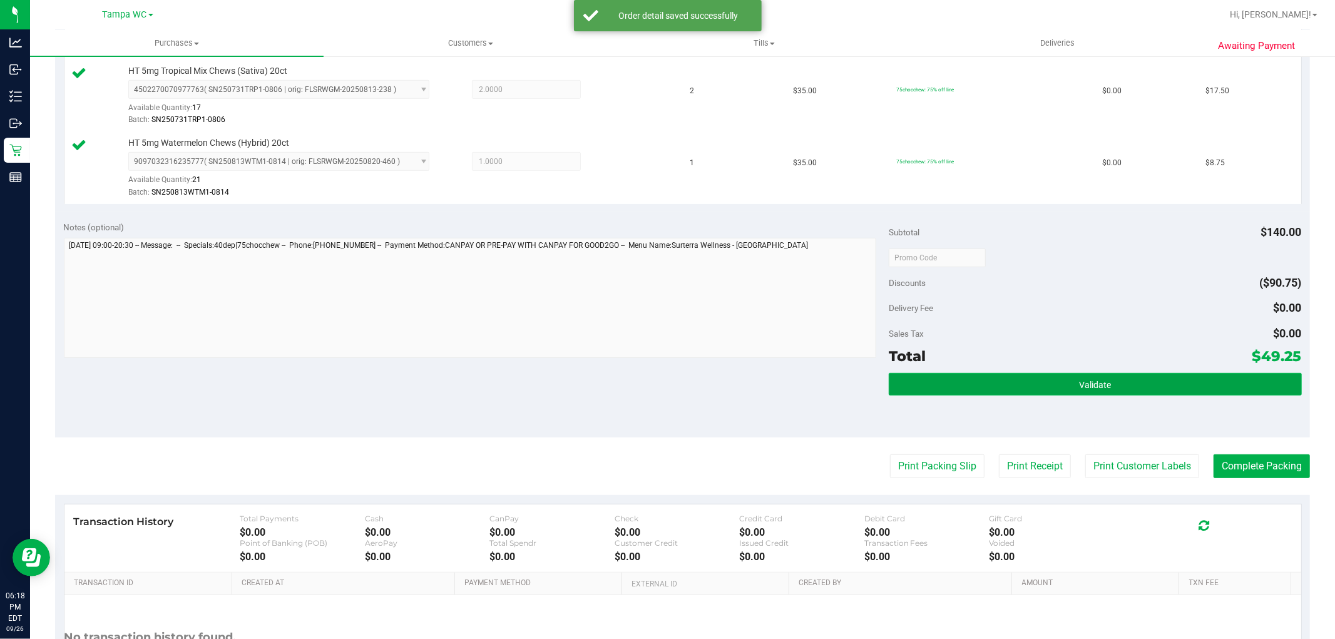
click at [1045, 379] on button "Validate" at bounding box center [1095, 384] width 413 height 23
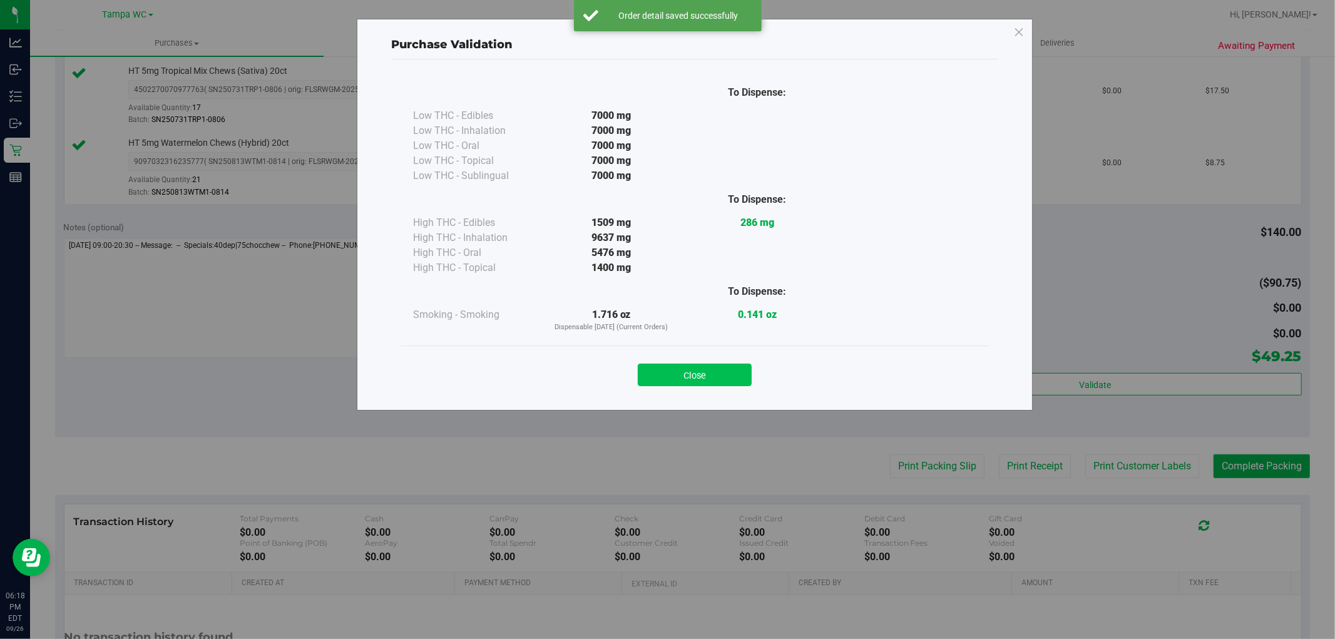
click at [682, 378] on button "Close" at bounding box center [695, 375] width 114 height 23
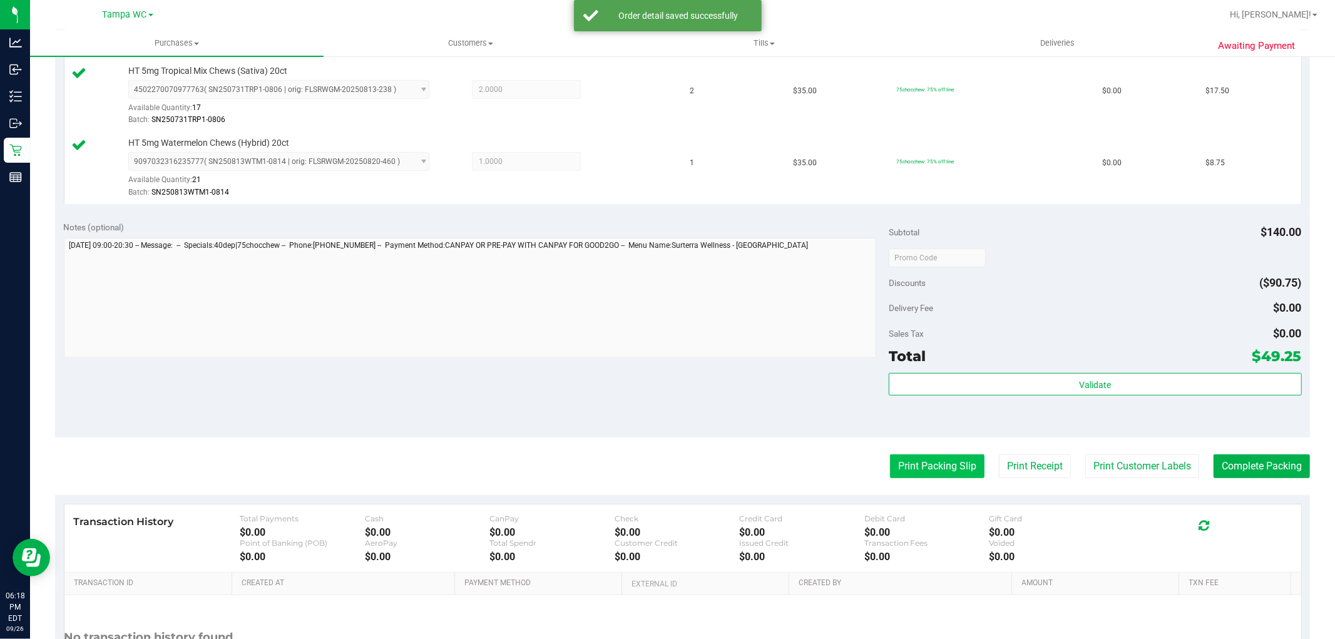
click at [903, 456] on button "Print Packing Slip" at bounding box center [937, 466] width 95 height 24
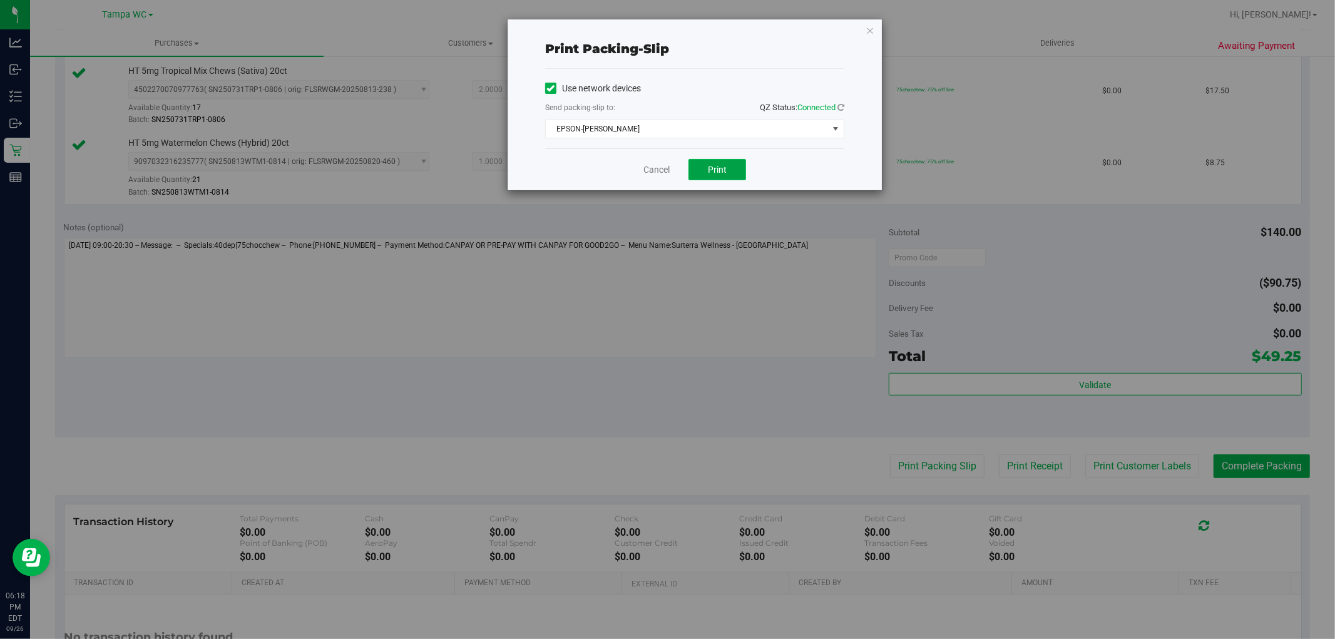
click at [720, 166] on span "Print" at bounding box center [717, 170] width 19 height 10
click at [649, 170] on link "Cancel" at bounding box center [657, 169] width 26 height 13
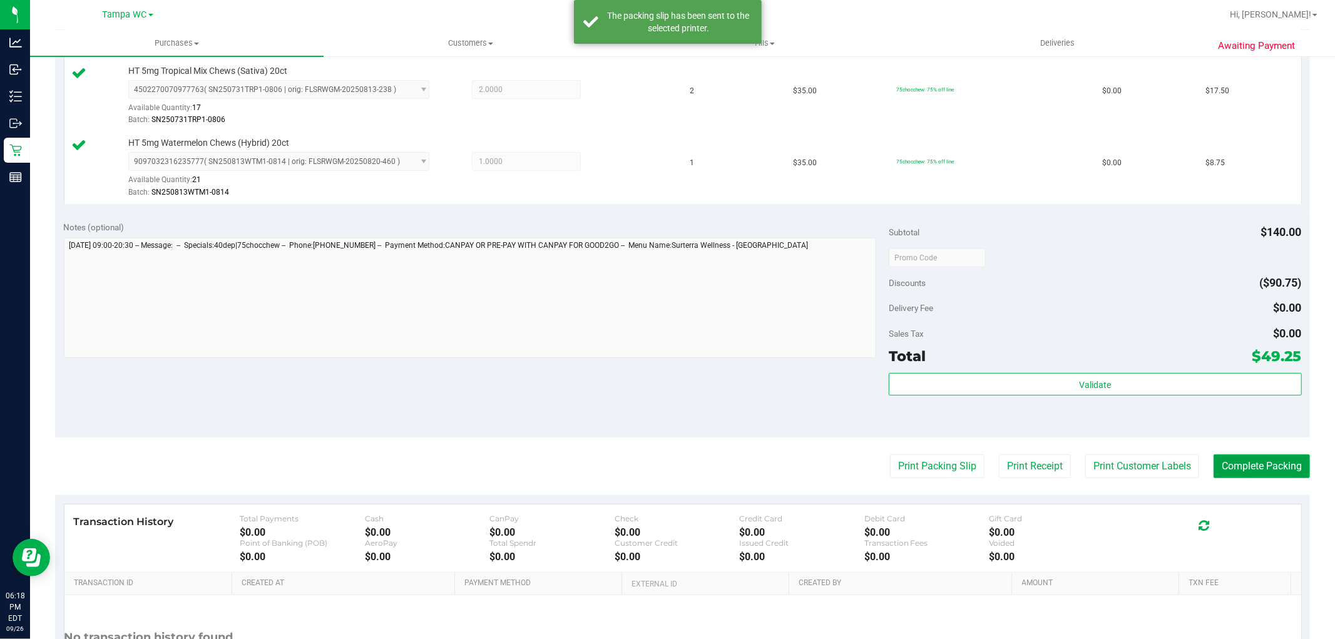
click at [1254, 468] on button "Complete Packing" at bounding box center [1262, 466] width 96 height 24
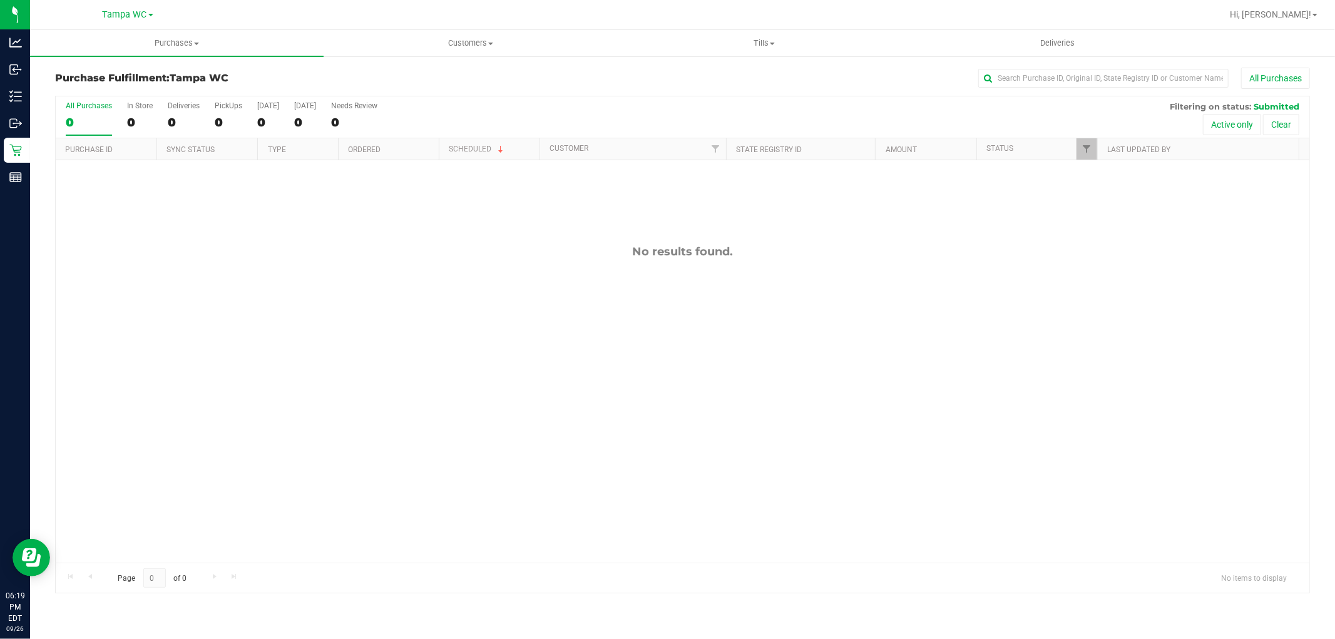
click at [93, 111] on label "All Purchases 0" at bounding box center [89, 118] width 46 height 34
click at [0, 0] on input "All Purchases 0" at bounding box center [0, 0] width 0 height 0
click at [73, 121] on div "0" at bounding box center [89, 122] width 46 height 14
click at [0, 0] on input "All Purchases 0" at bounding box center [0, 0] width 0 height 0
click at [97, 126] on div "0" at bounding box center [89, 122] width 46 height 14
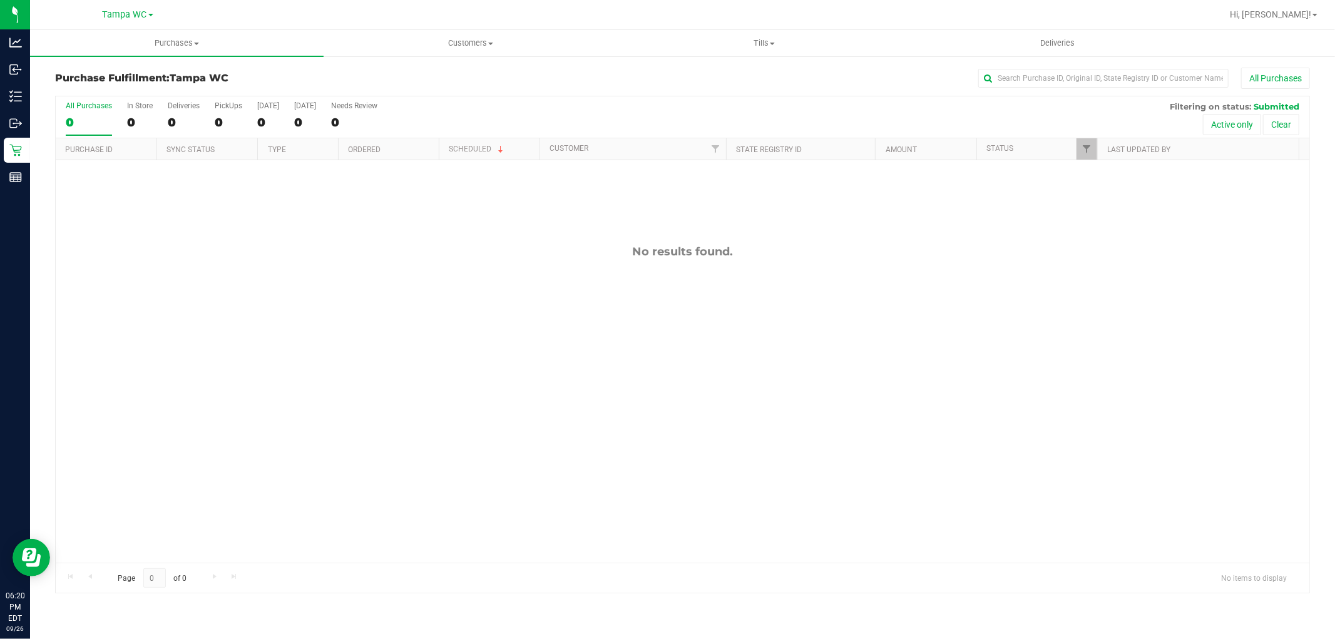
click at [0, 0] on input "All Purchases 0" at bounding box center [0, 0] width 0 height 0
click at [80, 113] on label "All Purchases 0" at bounding box center [89, 118] width 46 height 34
click at [0, 0] on input "All Purchases 0" at bounding box center [0, 0] width 0 height 0
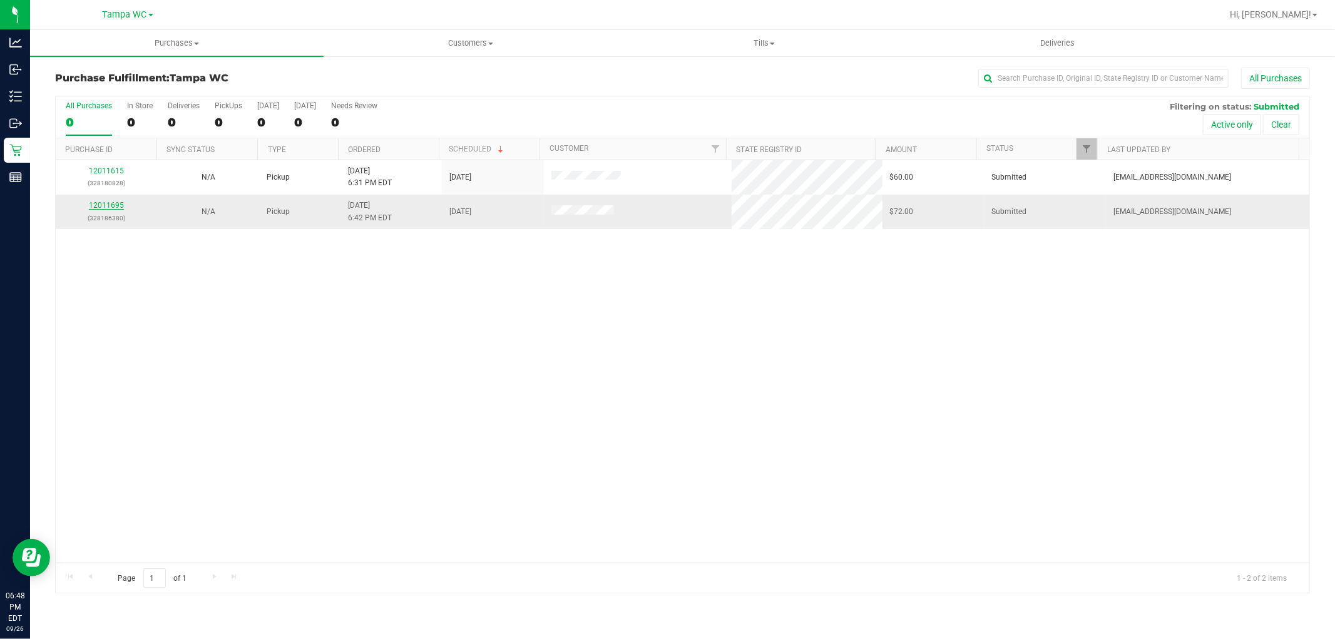
click at [105, 208] on link "12011695" at bounding box center [106, 205] width 35 height 9
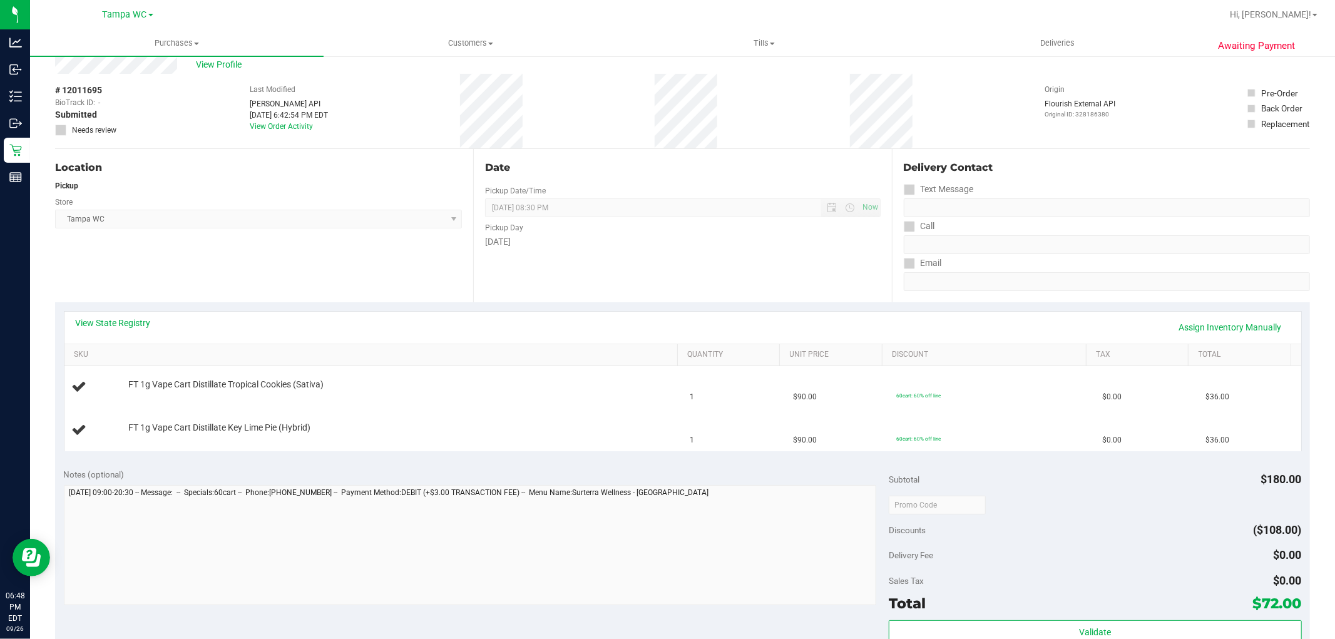
scroll to position [69, 0]
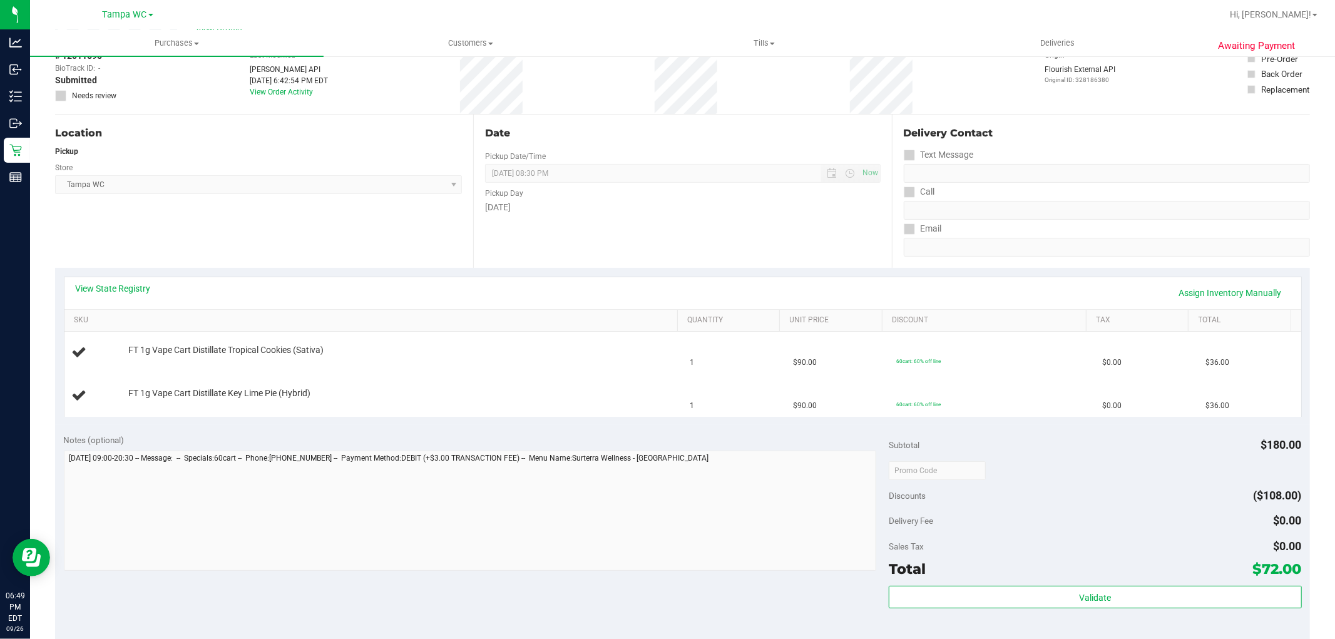
click at [670, 245] on div "Date Pickup Date/Time 09/26/2025 Now 09/26/2025 08:30 PM Now Pickup Day Friday" at bounding box center [682, 191] width 418 height 153
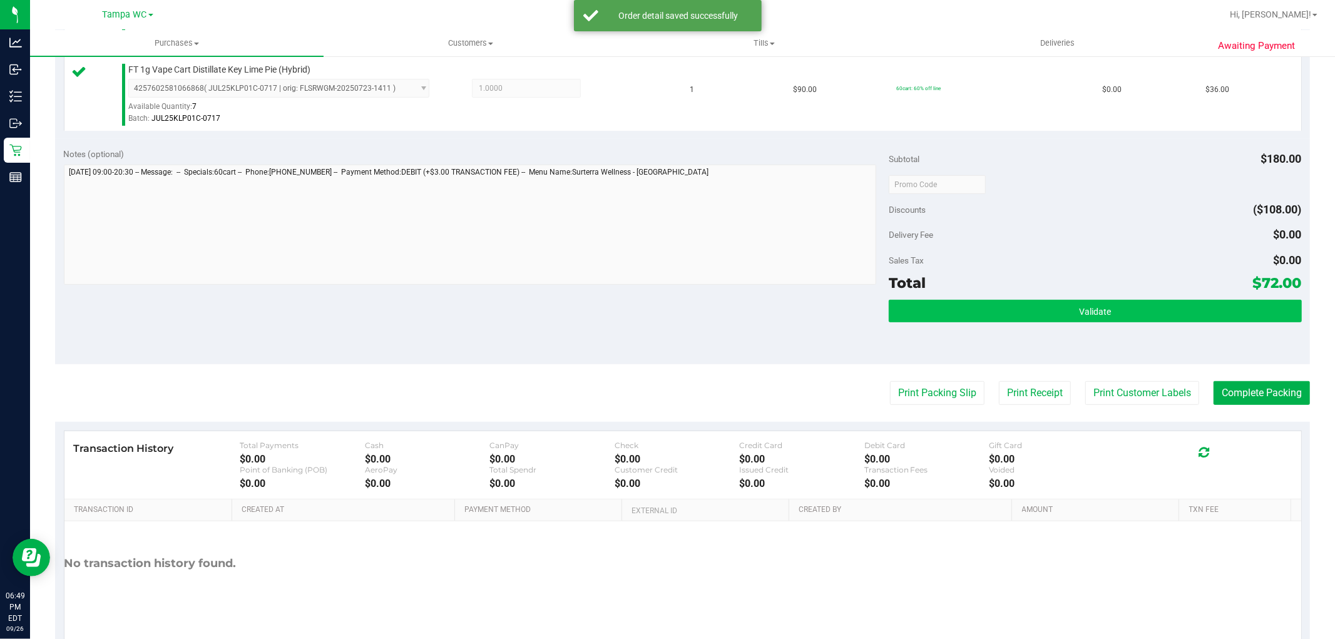
scroll to position [417, 0]
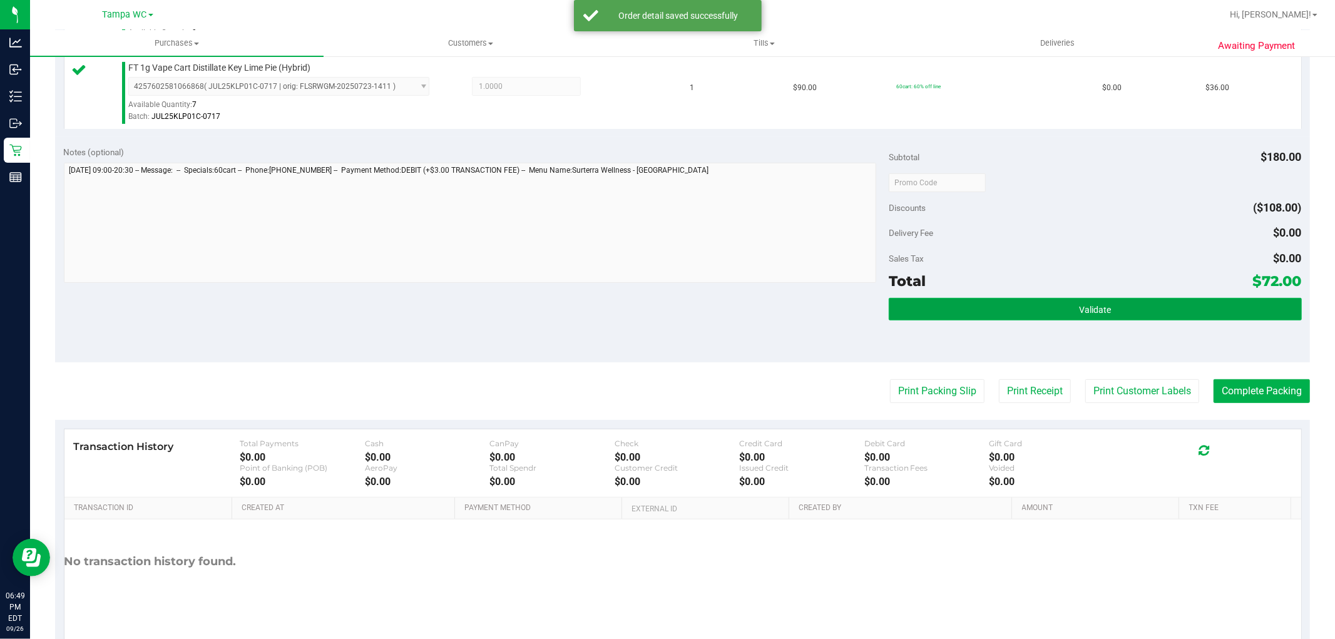
click at [1147, 309] on button "Validate" at bounding box center [1095, 309] width 413 height 23
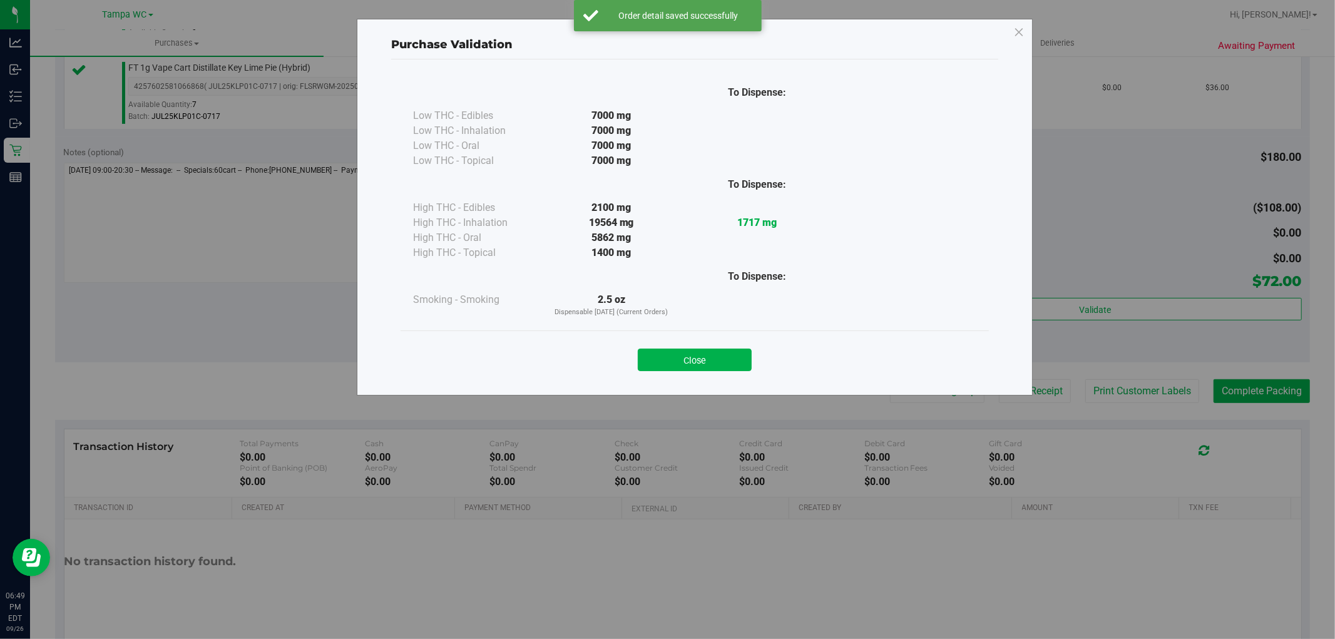
click at [733, 341] on div "Close" at bounding box center [695, 356] width 570 height 31
click at [706, 360] on button "Close" at bounding box center [695, 360] width 114 height 23
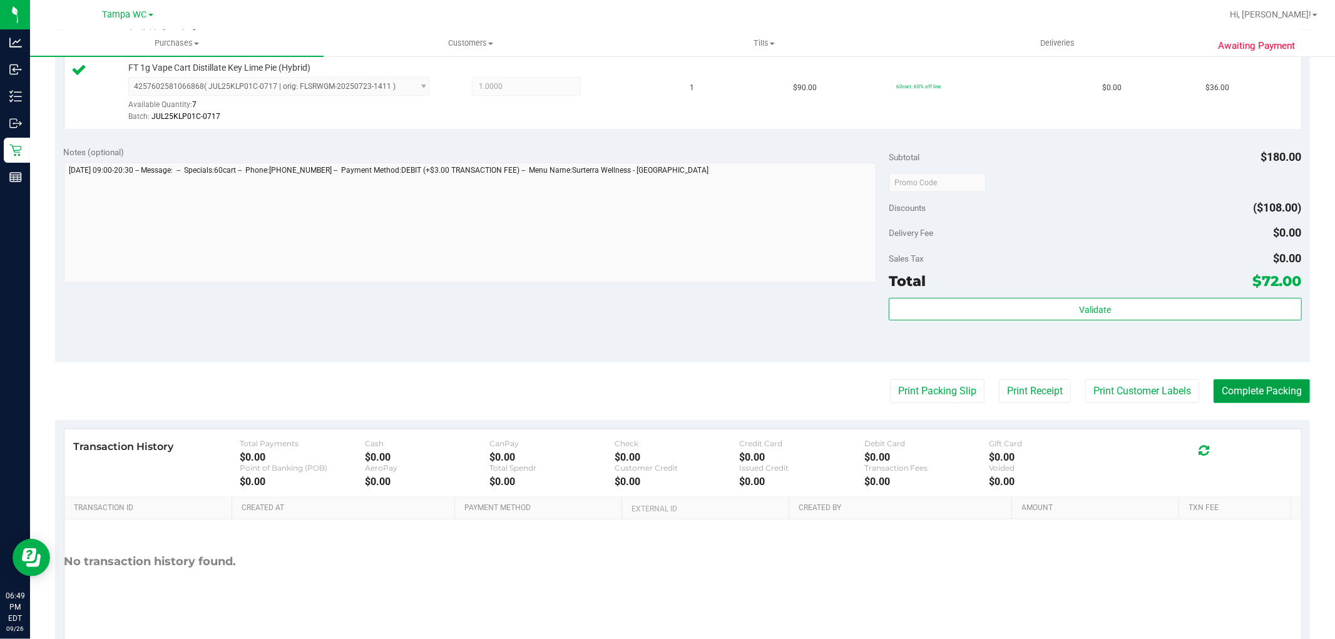
click at [1234, 385] on button "Complete Packing" at bounding box center [1262, 391] width 96 height 24
click at [1156, 386] on button "Print Customer Labels" at bounding box center [1132, 391] width 114 height 24
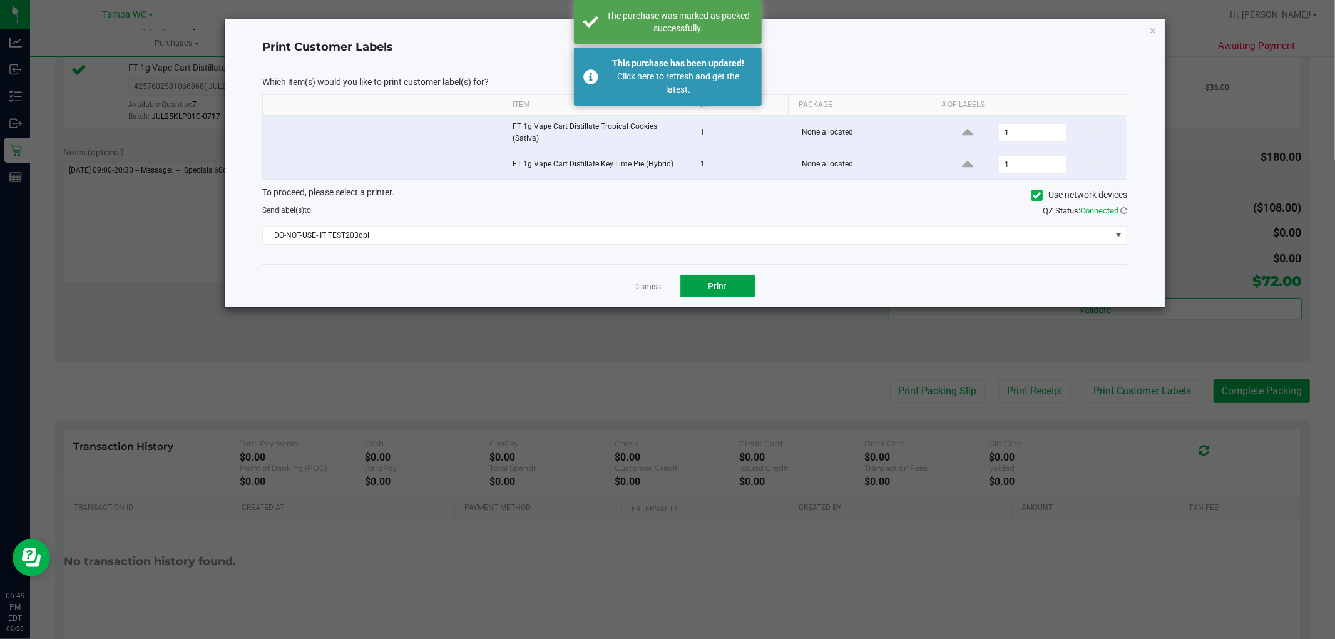
click at [691, 278] on button "Print" at bounding box center [717, 286] width 75 height 23
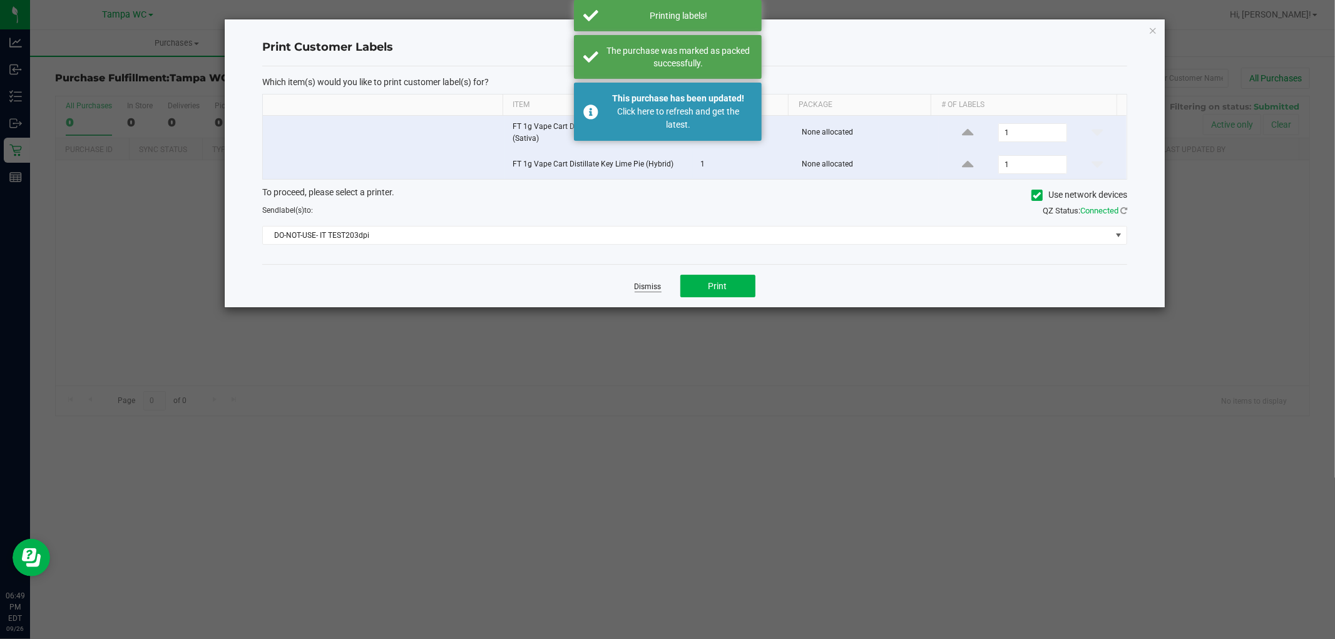
click at [642, 282] on link "Dismiss" at bounding box center [648, 287] width 27 height 11
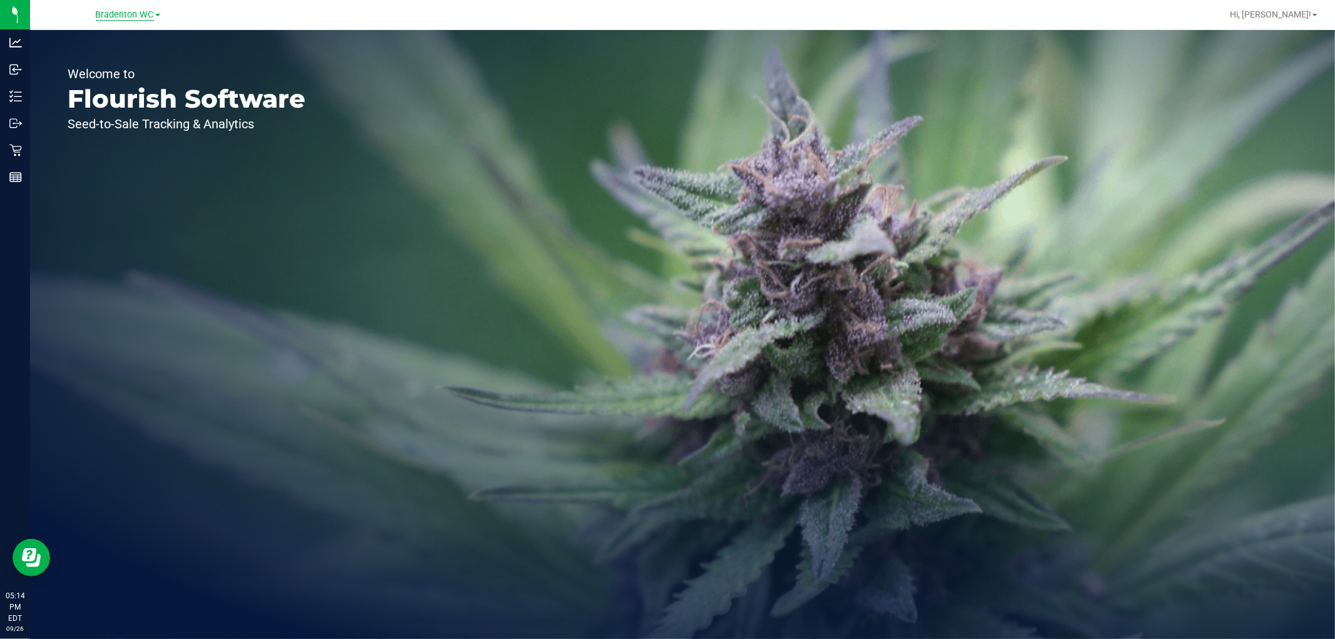
click at [140, 16] on span "Bradenton WC" at bounding box center [125, 14] width 58 height 11
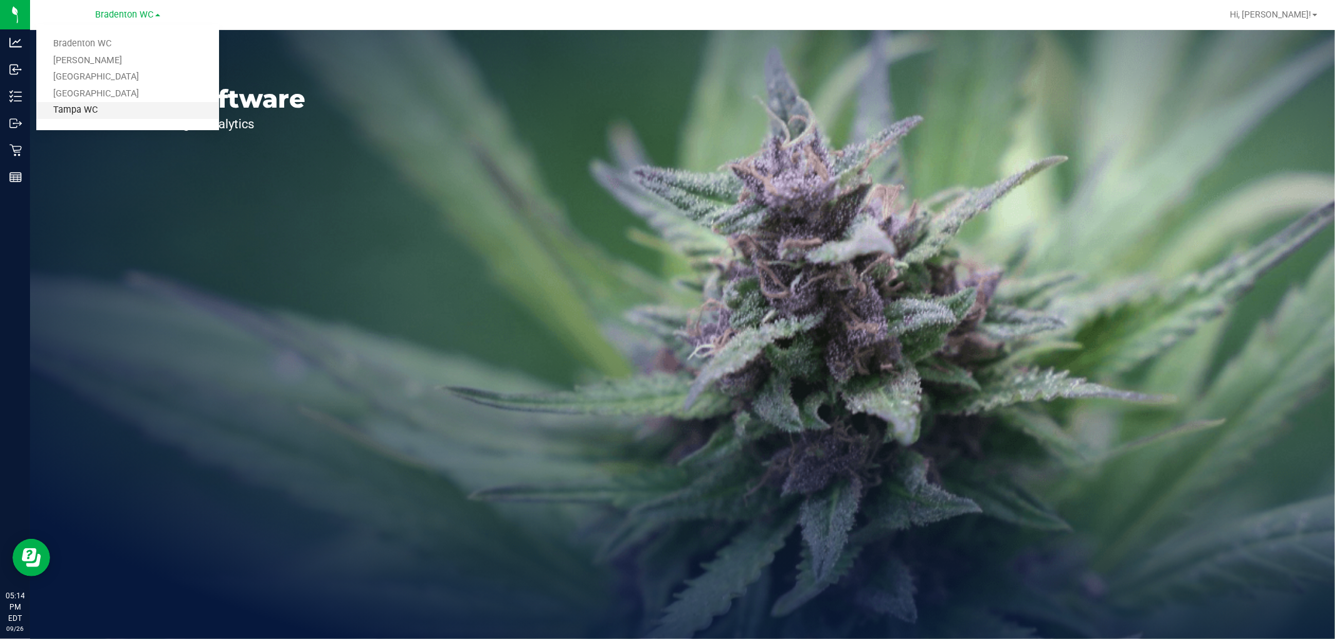
click at [115, 103] on link "Tampa WC" at bounding box center [127, 110] width 183 height 17
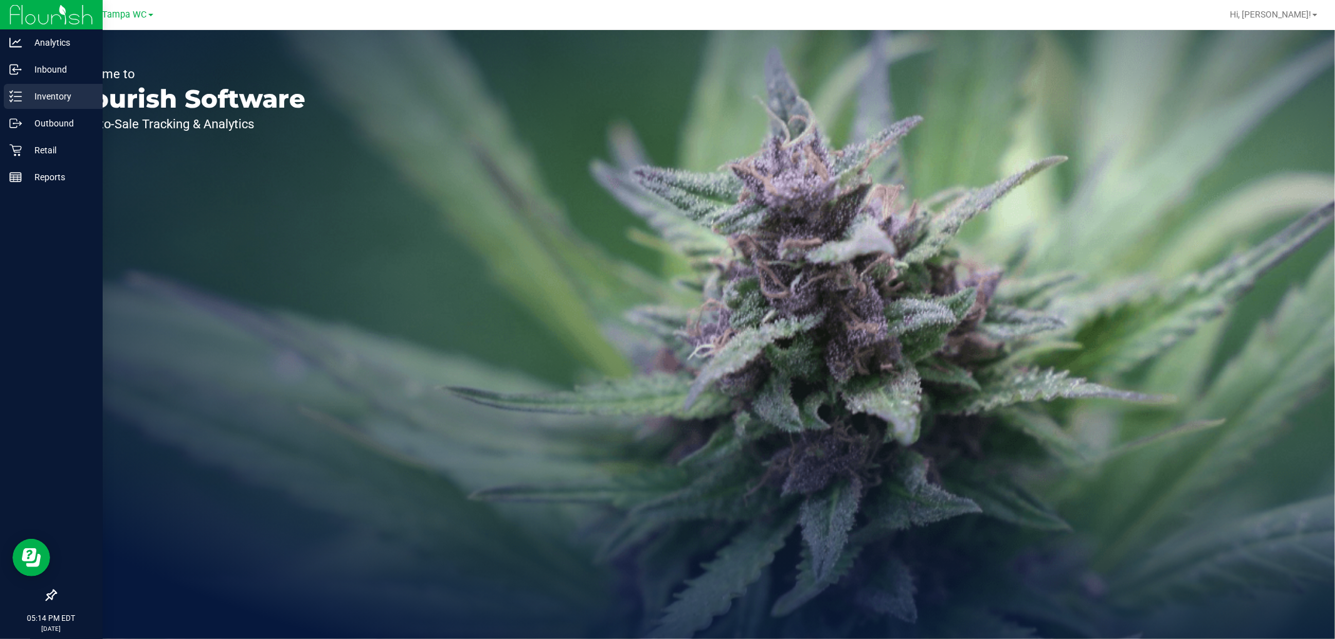
click at [16, 99] on icon at bounding box center [15, 96] width 13 height 13
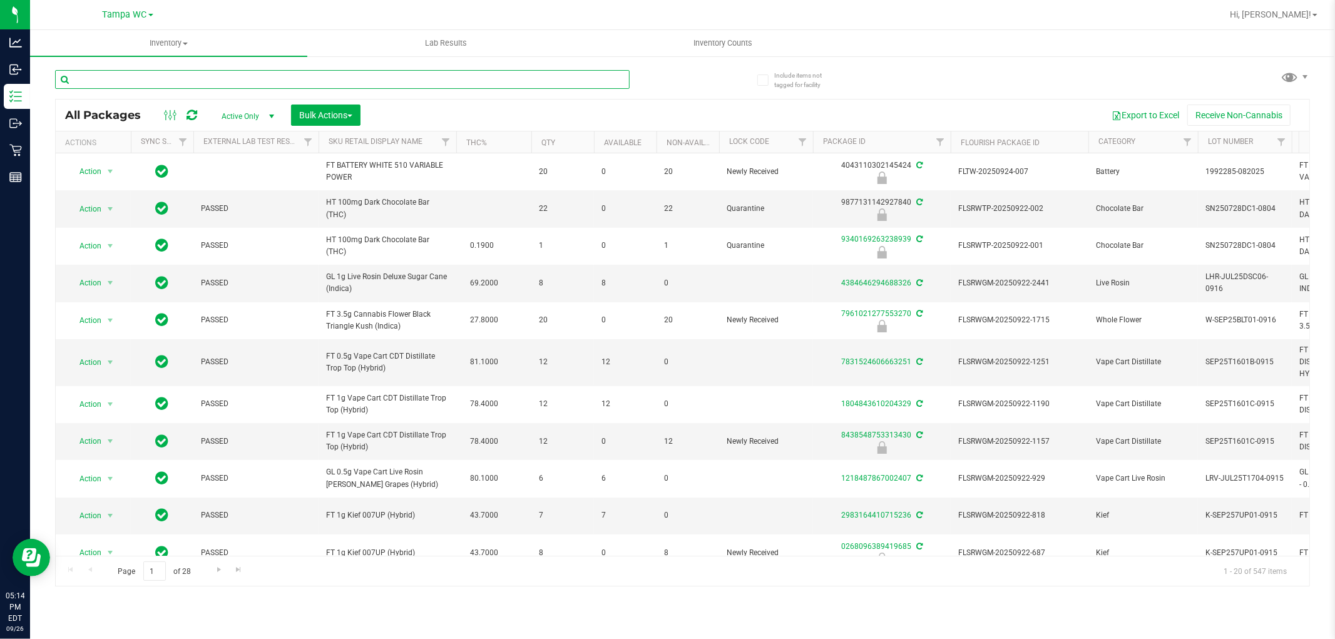
click at [245, 76] on input "text" at bounding box center [342, 79] width 575 height 19
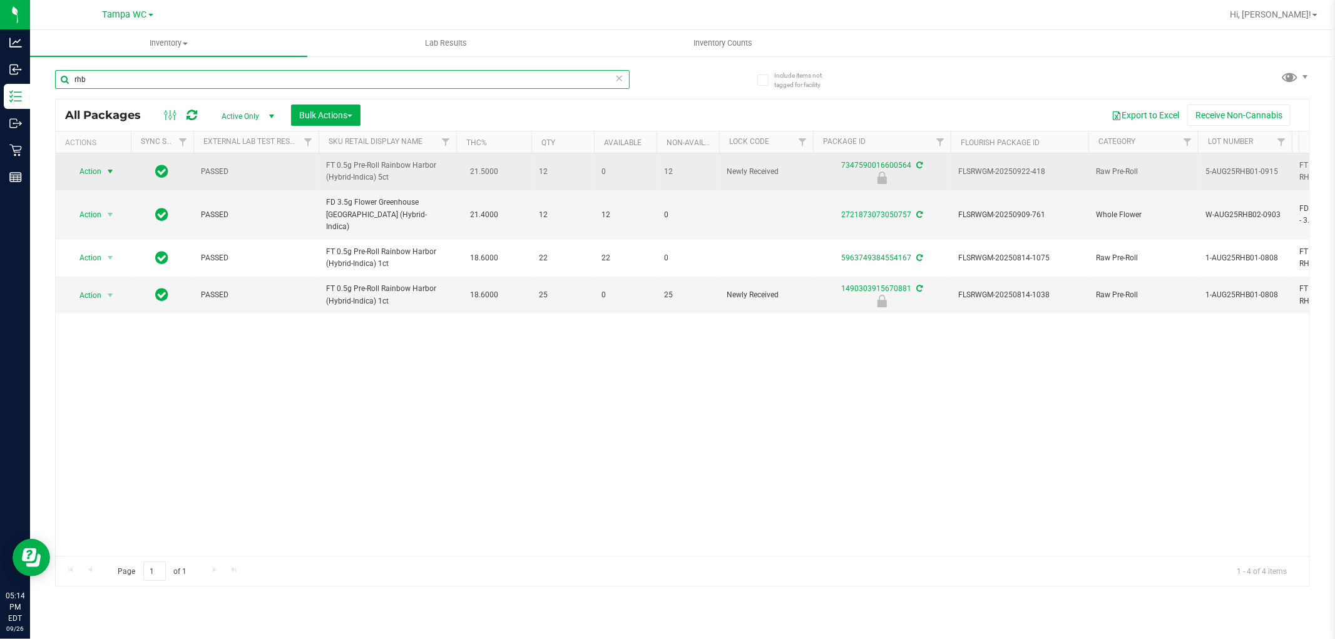
type input "rhb"
click at [97, 170] on span "Action" at bounding box center [85, 172] width 34 height 18
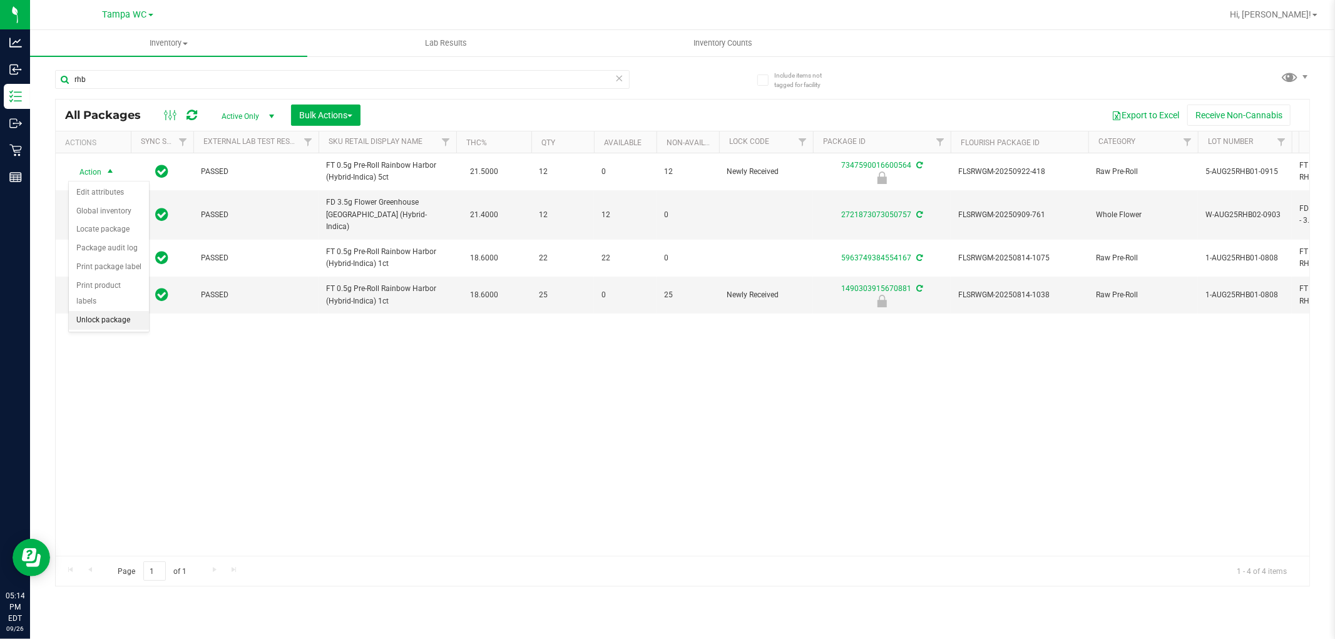
click at [95, 319] on li "Unlock package" at bounding box center [109, 320] width 80 height 19
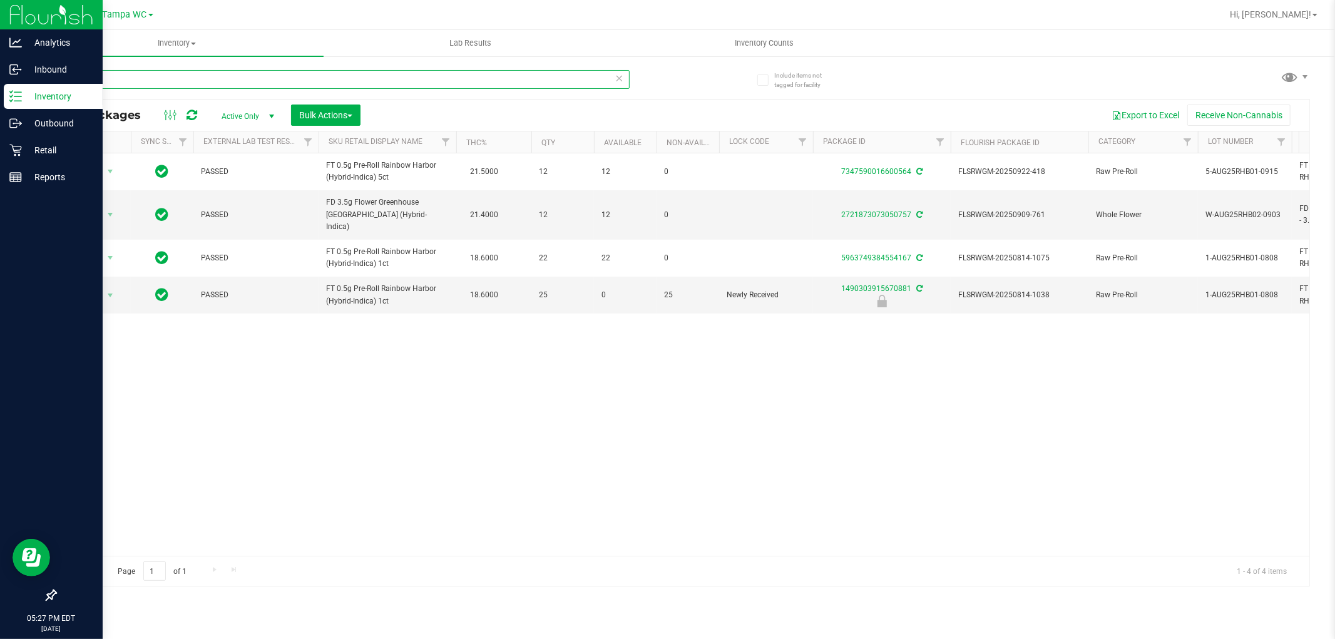
drag, startPoint x: 122, startPoint y: 88, endPoint x: 22, endPoint y: 88, distance: 100.2
click at [22, 88] on div "Analytics Inbound Inventory Outbound Retail Reports 05:27 PM EDT [DATE] 09/26 T…" at bounding box center [667, 319] width 1335 height 639
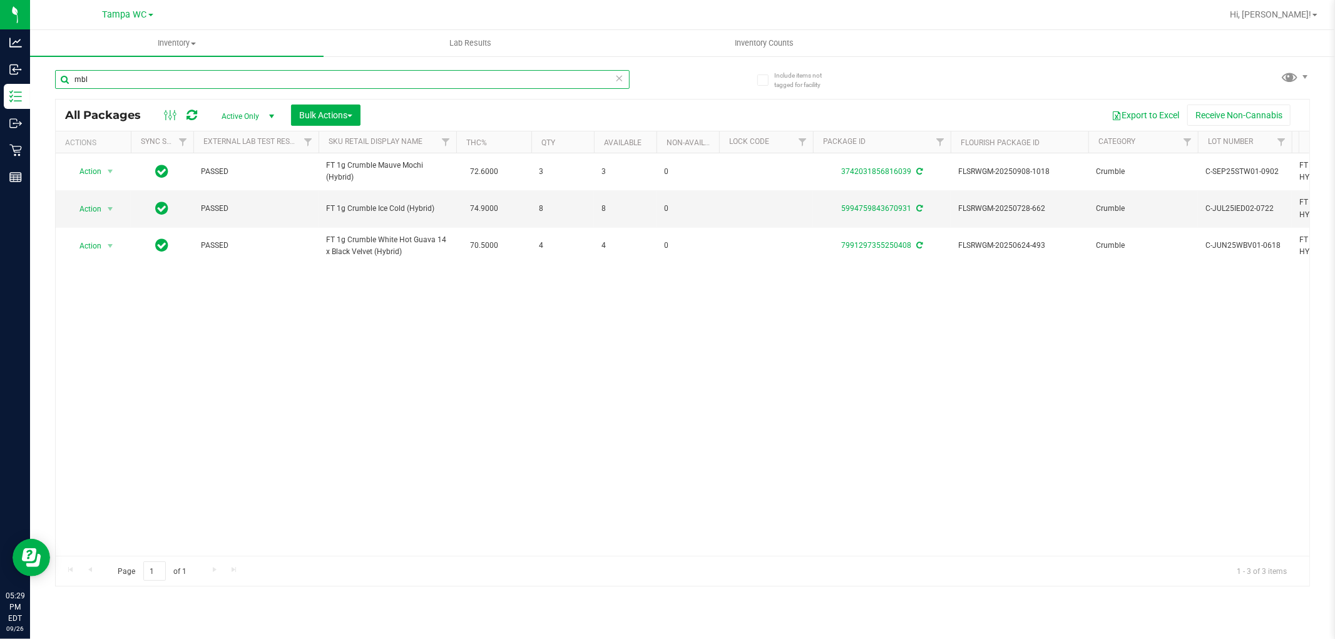
type input "mbl"
click at [621, 78] on icon at bounding box center [619, 77] width 9 height 15
